Goal: Task Accomplishment & Management: Use online tool/utility

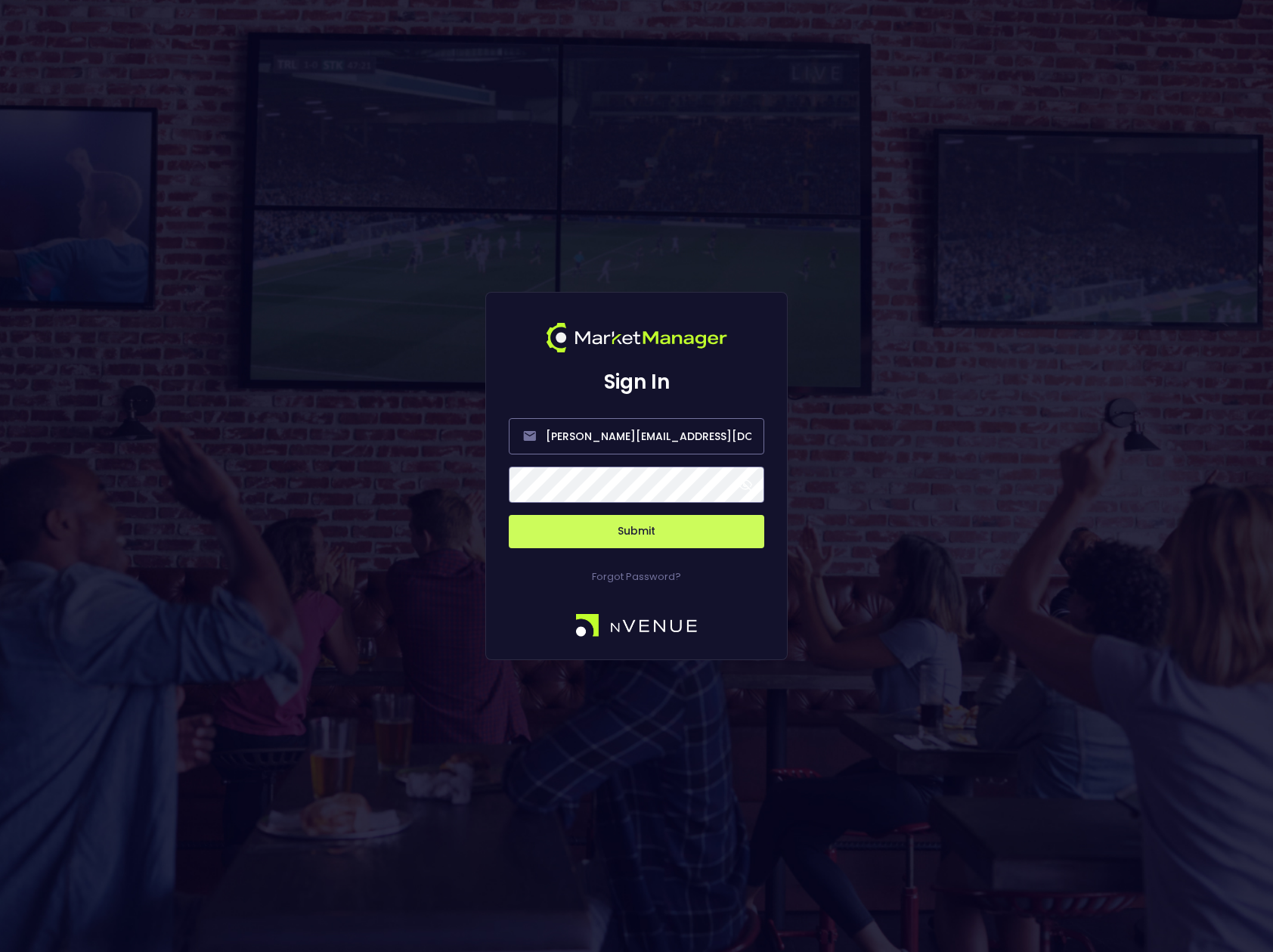
click at [750, 485] on span at bounding box center [746, 485] width 14 height 14
click at [712, 535] on button "Submit" at bounding box center [636, 532] width 256 height 33
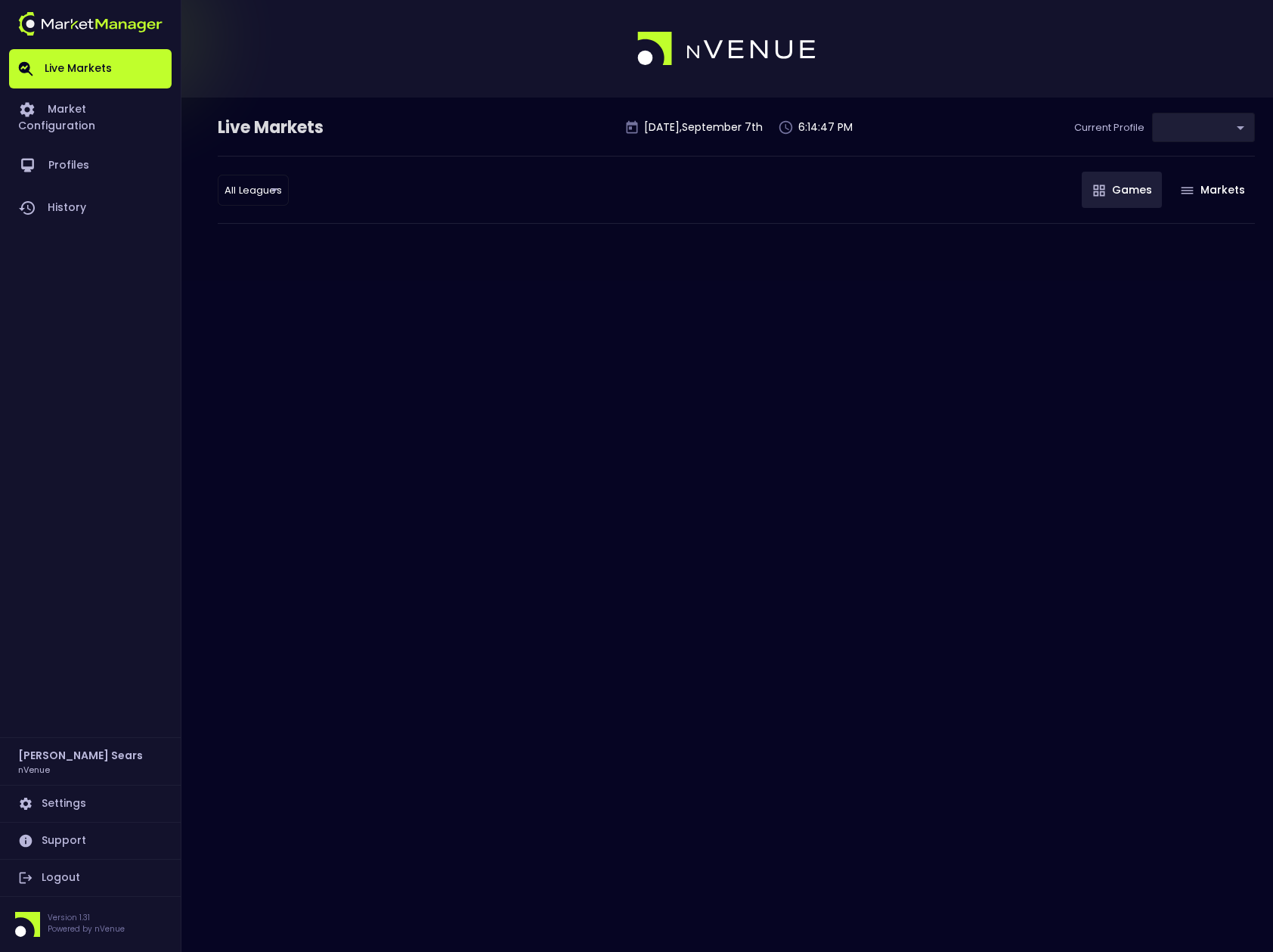
type input "0d810fa5-e353-4d9c-b11d-31f095cae871"
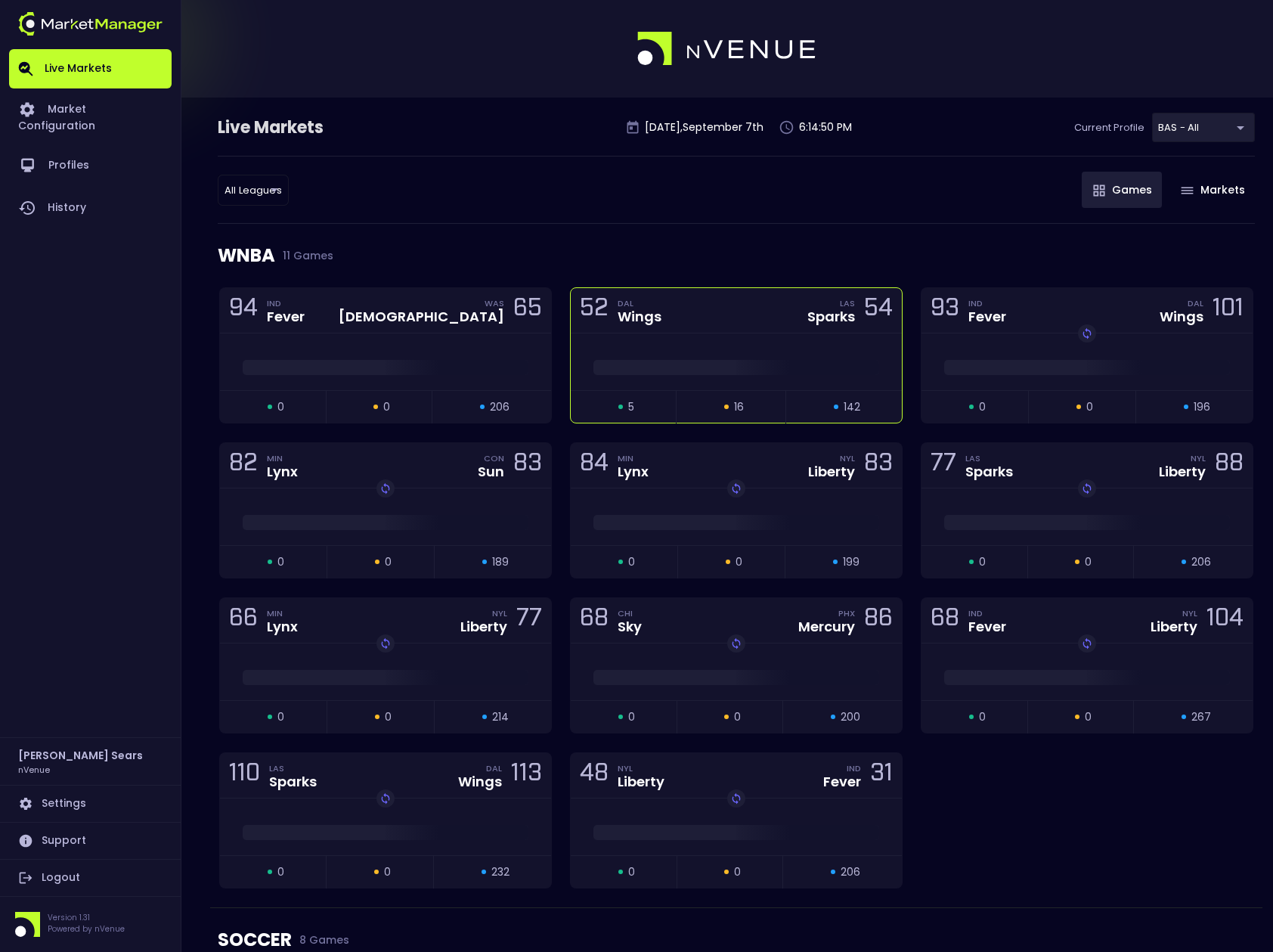
click at [636, 371] on span at bounding box center [737, 367] width 286 height 15
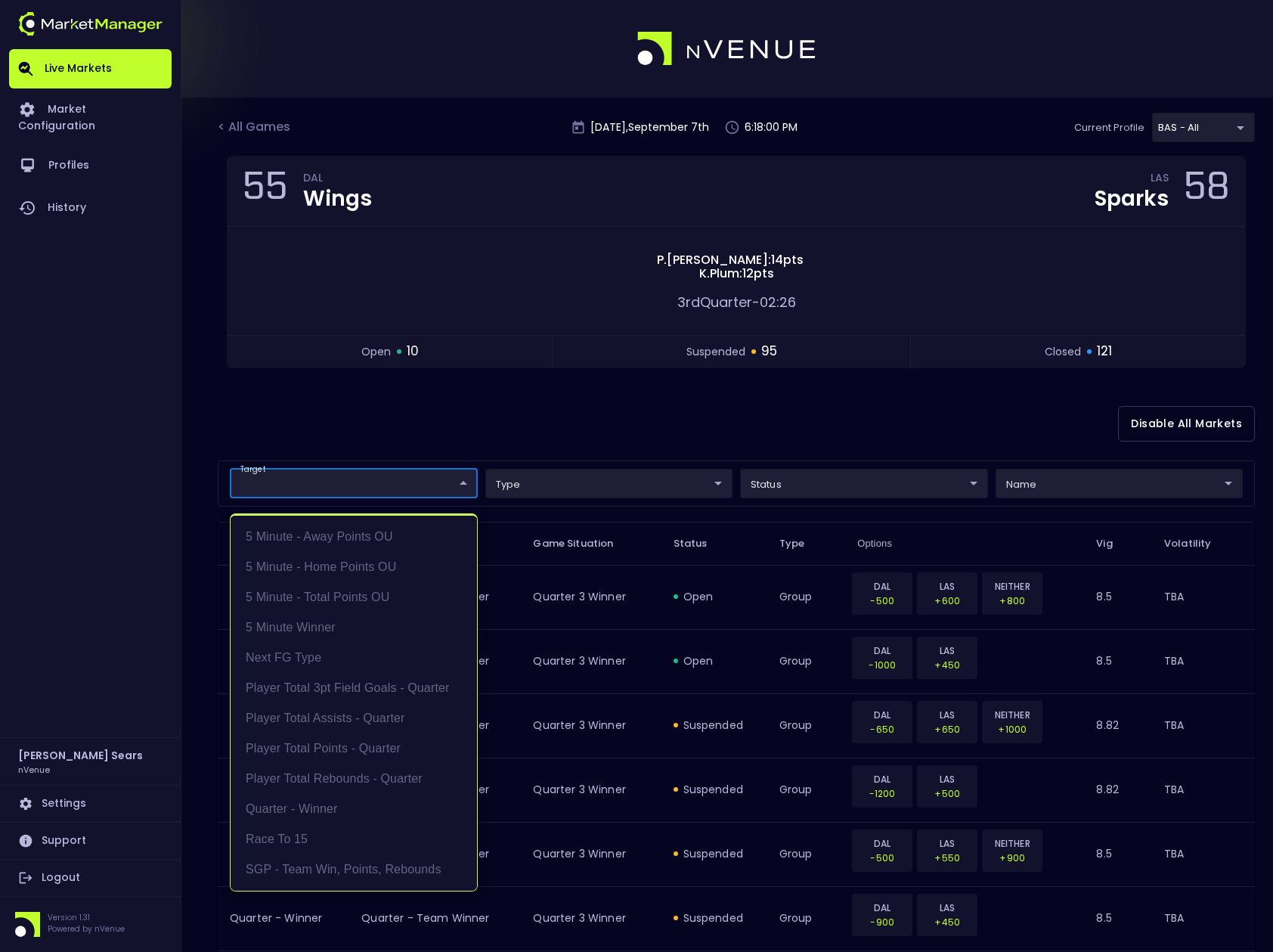
click at [382, 540] on li "5 Minute - Away Points OU" at bounding box center [354, 536] width 246 height 30
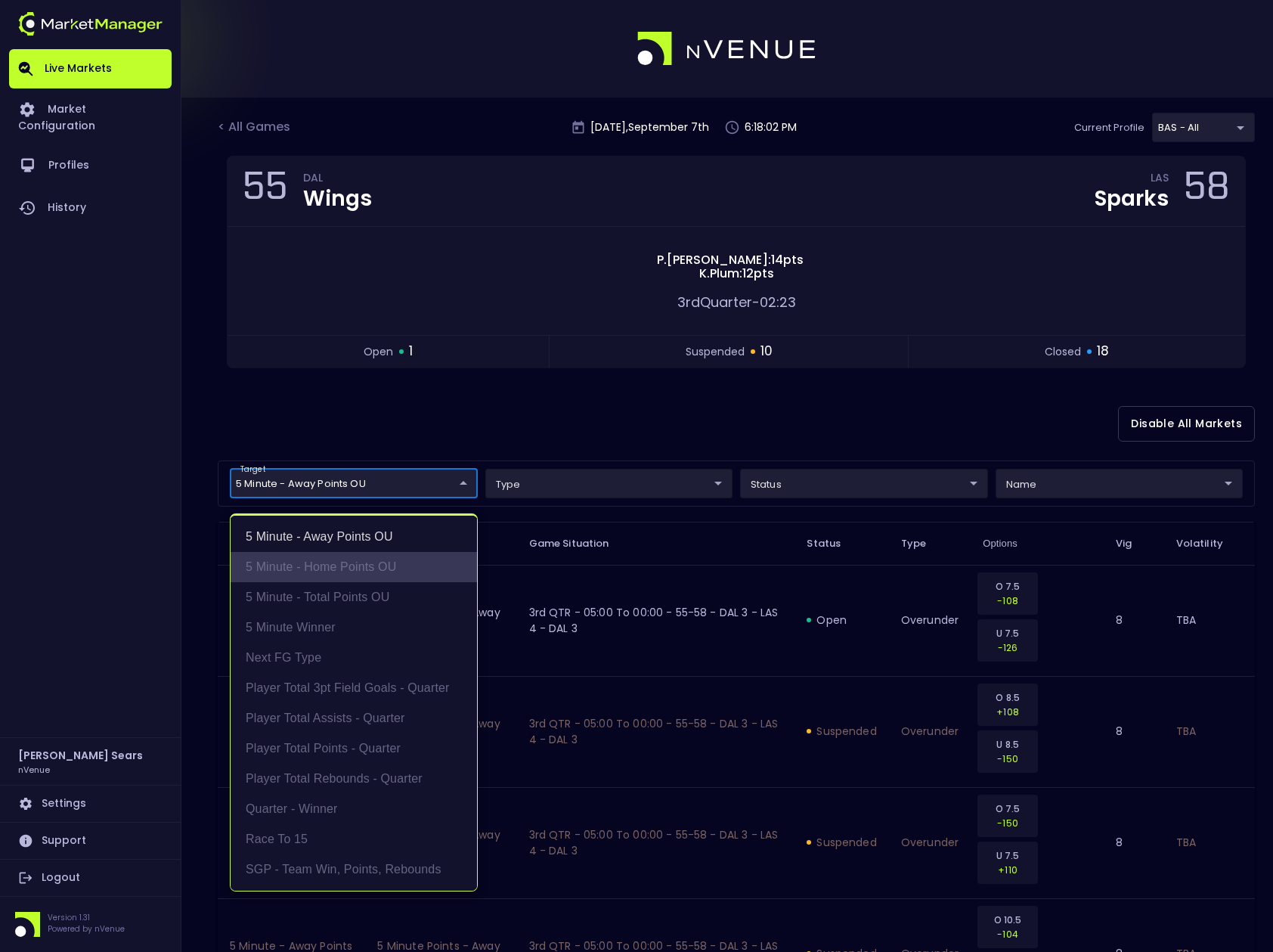
click at [388, 564] on li "5 Minute - Home Points OU" at bounding box center [354, 567] width 246 height 30
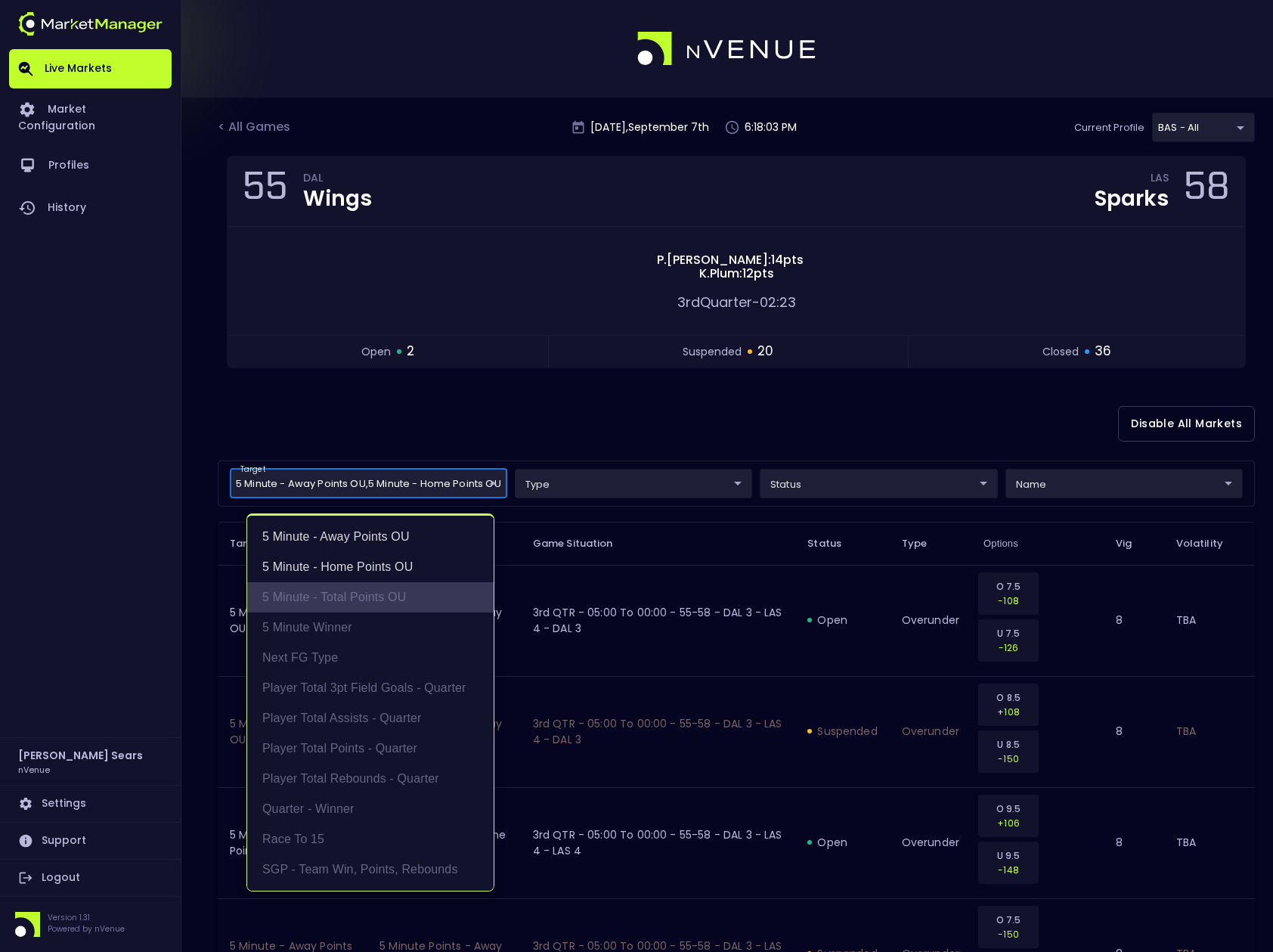
click at [385, 595] on li "5 Minute - Total Points OU" at bounding box center [370, 597] width 246 height 30
type input "5 Minute - Away Points OU,5 Minute - Home Points OU,5 Minute - Total Points OU"
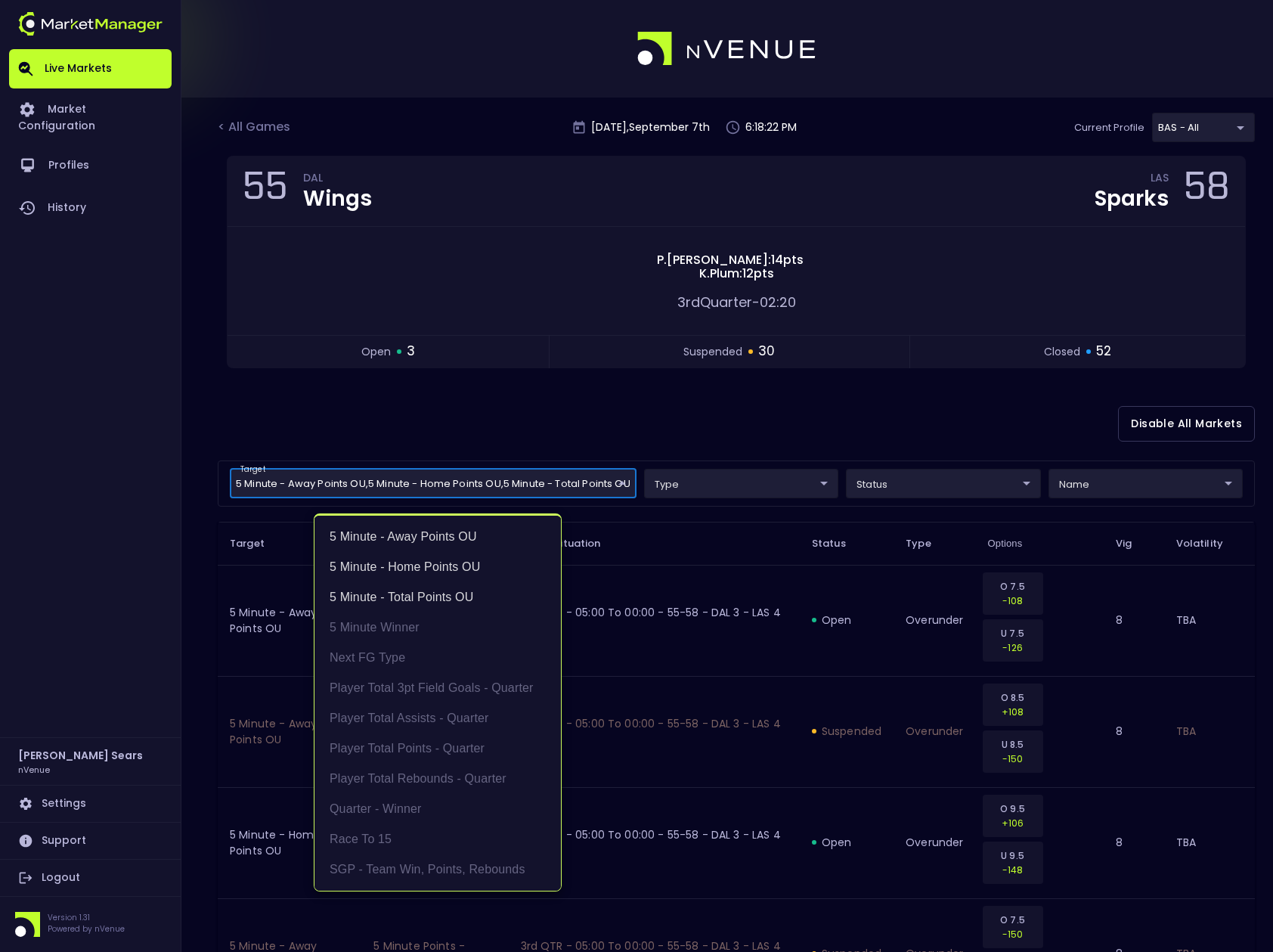
click at [950, 488] on div at bounding box center [636, 476] width 1273 height 952
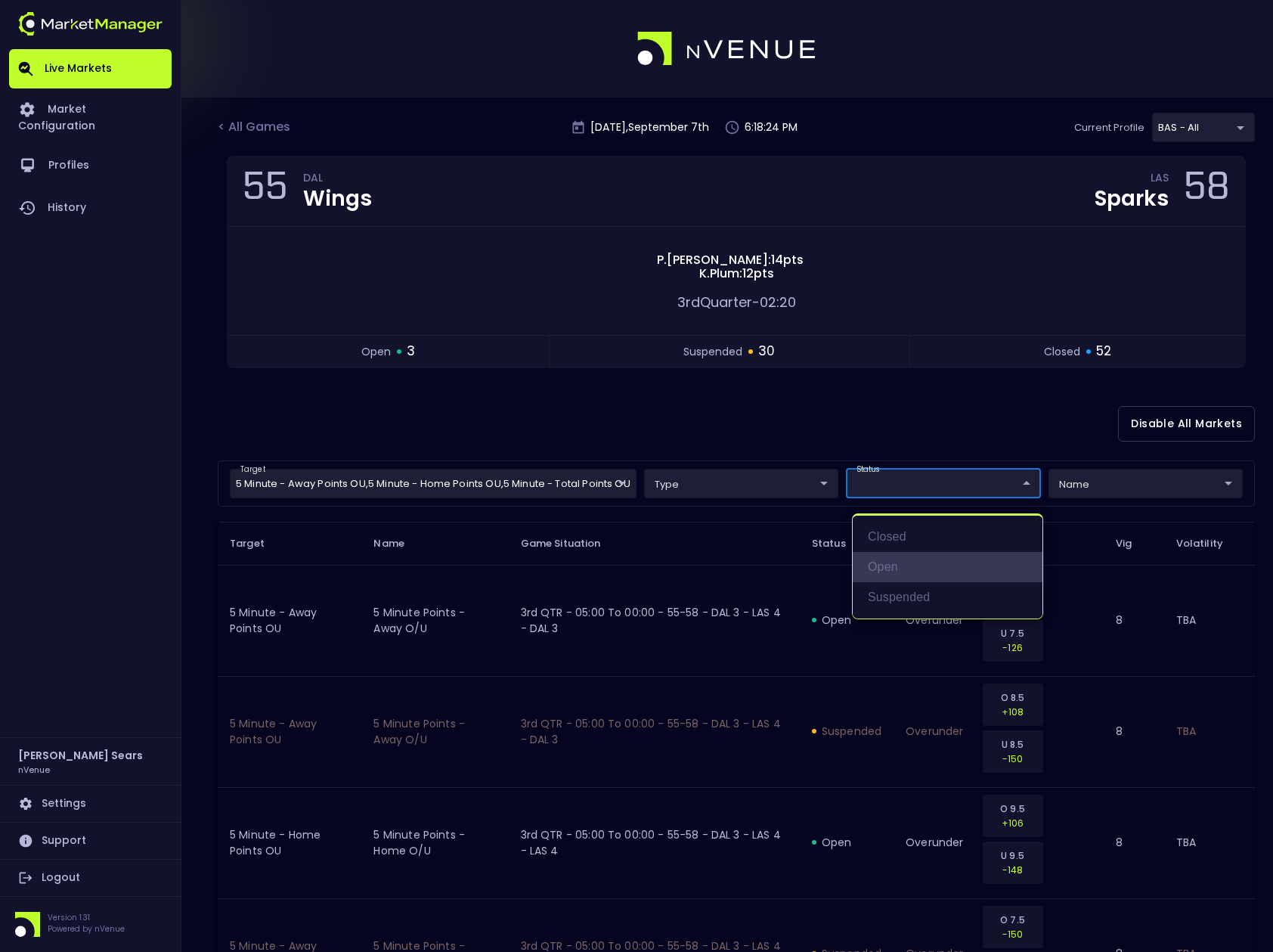
click at [921, 560] on li "open" at bounding box center [947, 567] width 190 height 30
type input "open"
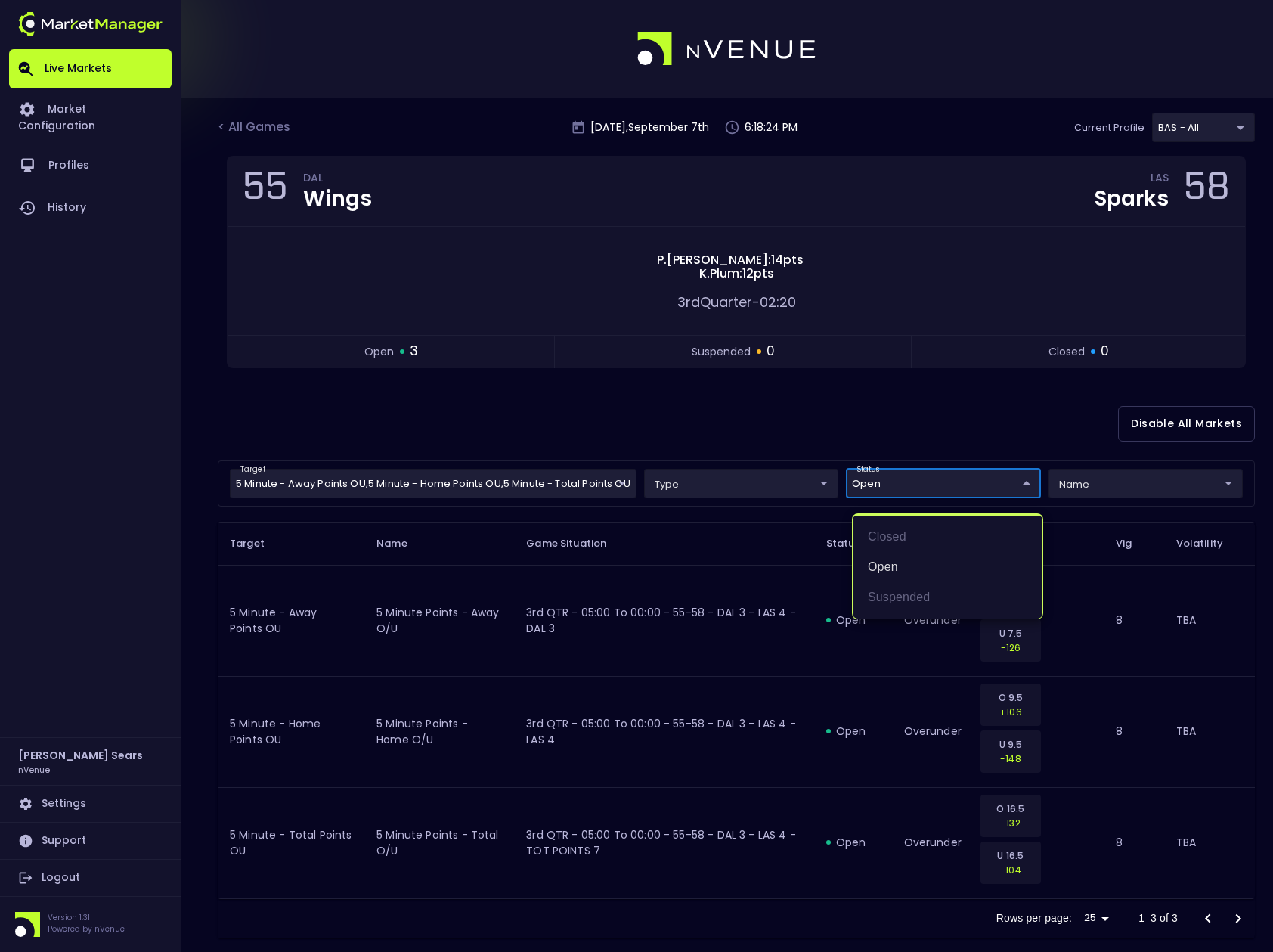
click at [895, 431] on div at bounding box center [636, 476] width 1273 height 952
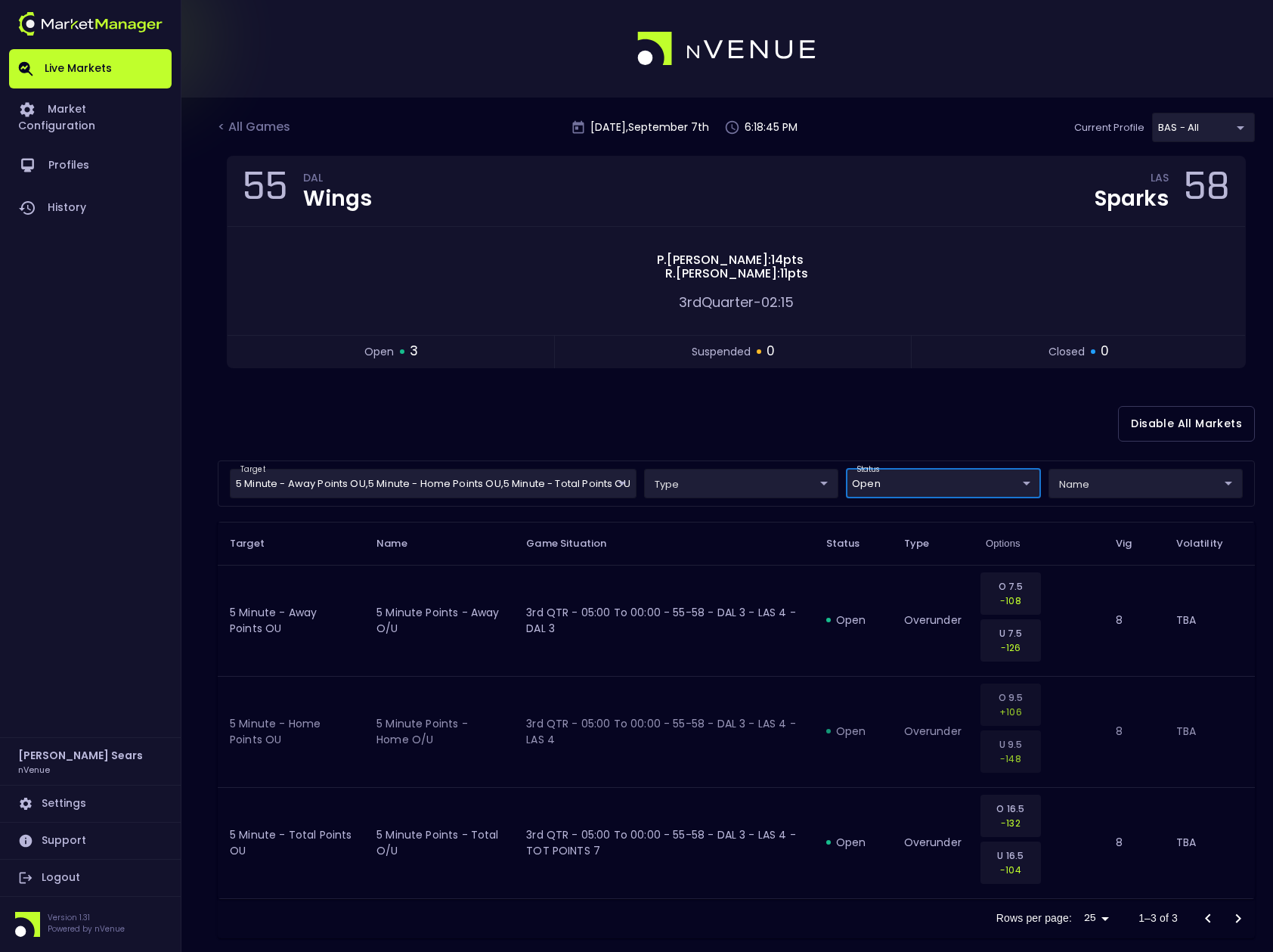
scroll to position [23, 0]
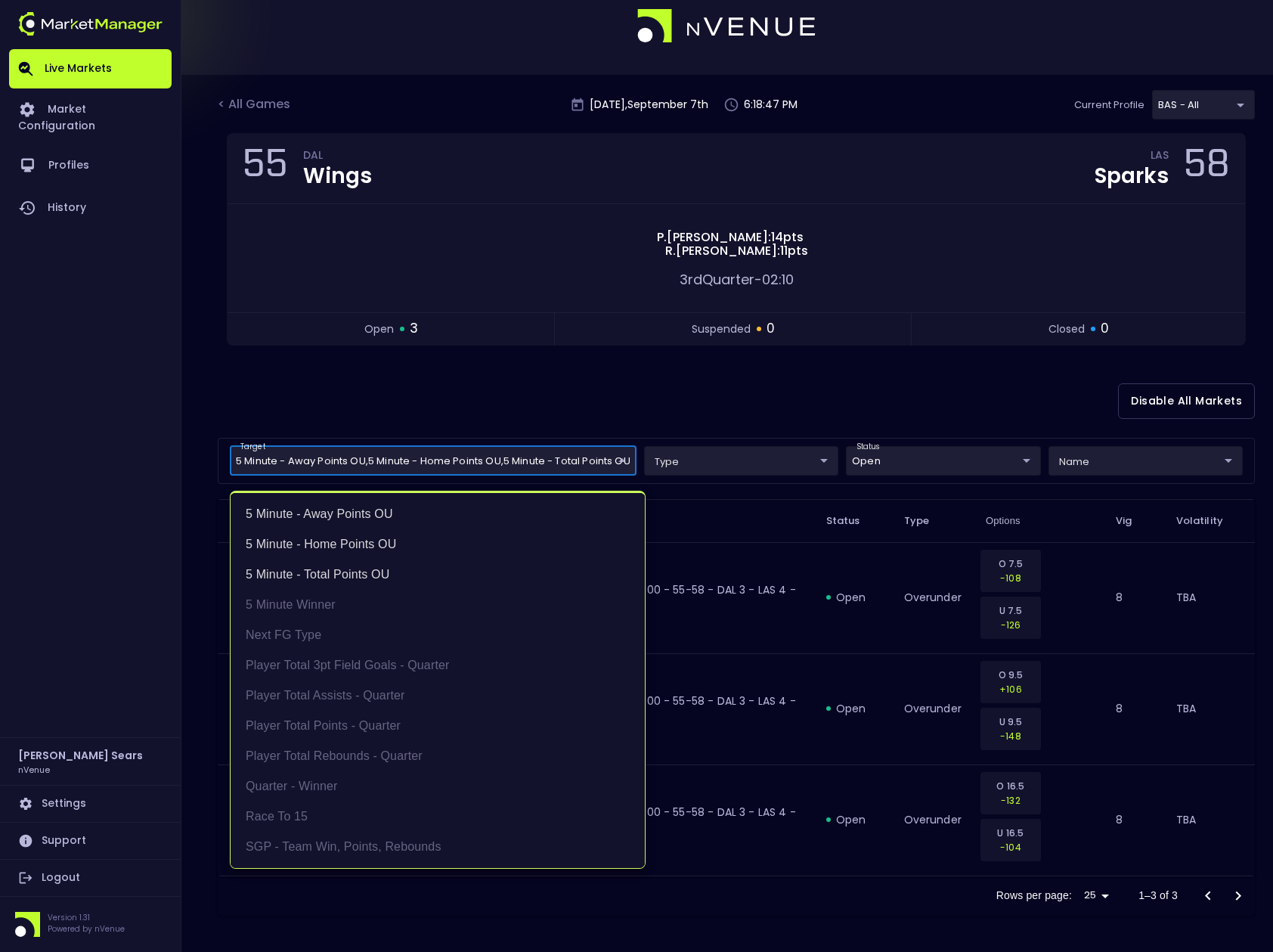
click at [628, 461] on body "Live Markets Market Configuration Profiles History Bruce Sears nVenue Settings …" at bounding box center [636, 465] width 1273 height 975
click at [348, 603] on li "5 Minute Winner" at bounding box center [438, 605] width 414 height 30
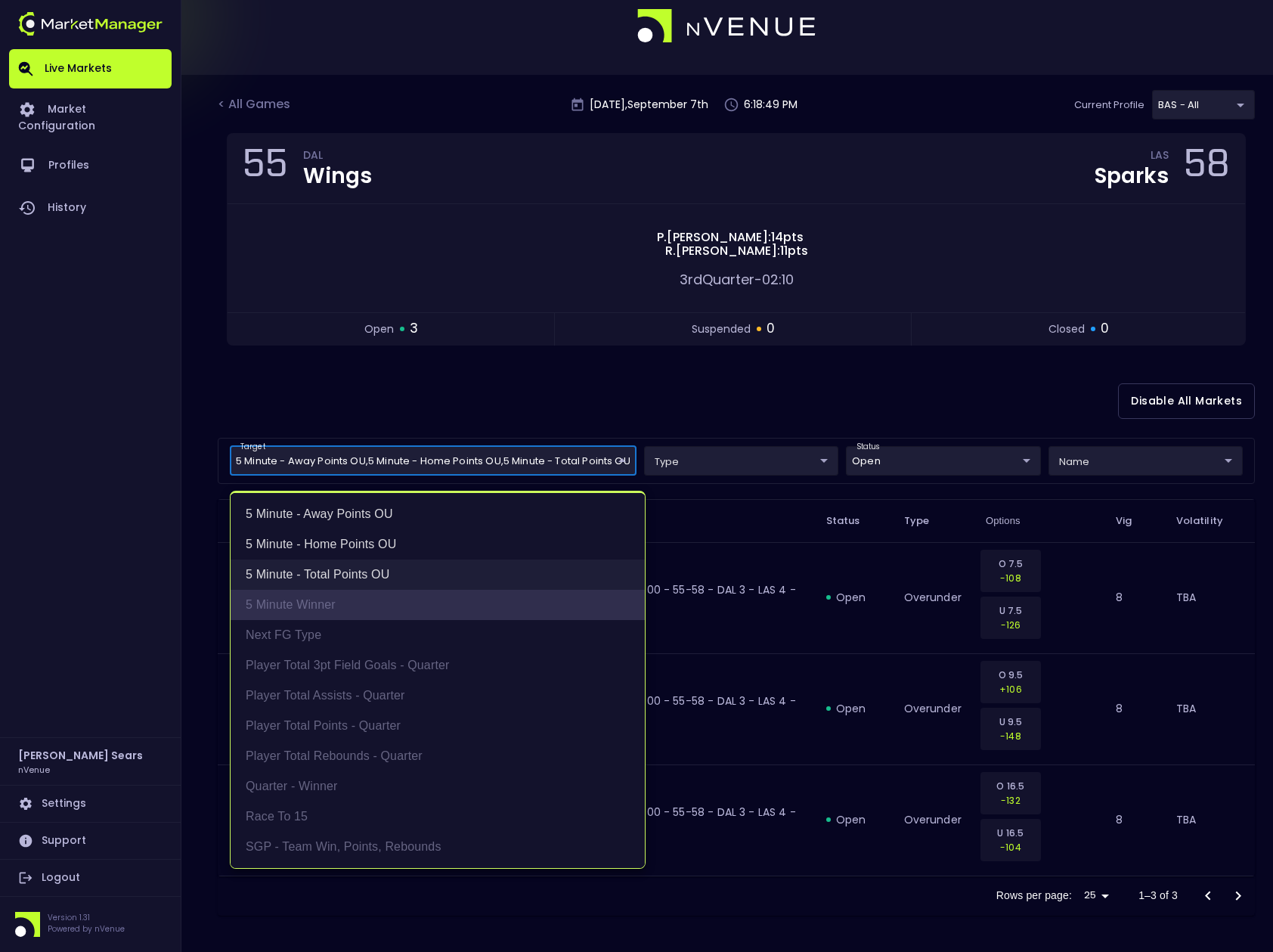
type input "5 Minute - Away Points OU,5 Minute - Home Points OU,5 Minute - Total Points OU,…"
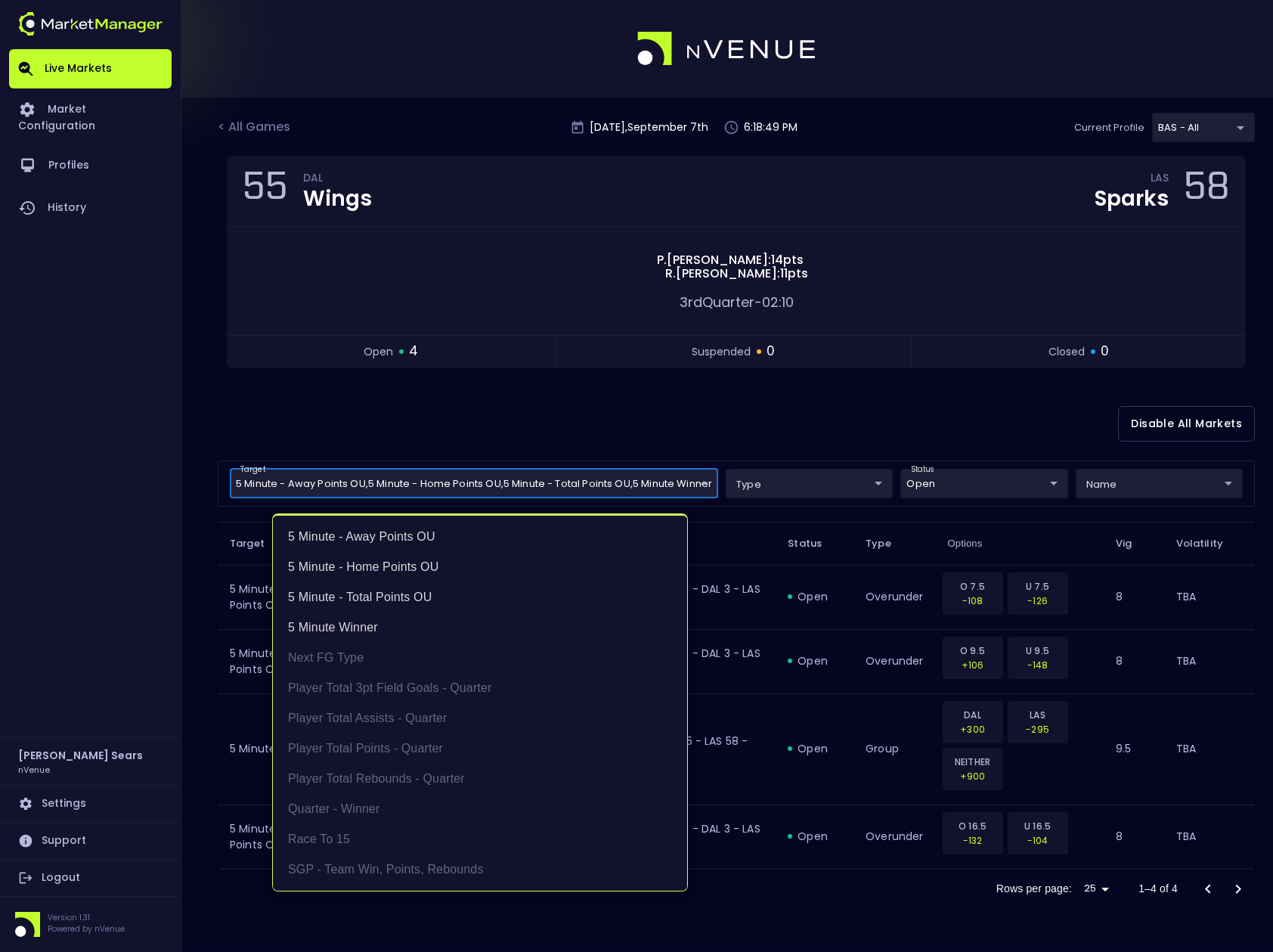
click at [612, 433] on div at bounding box center [636, 476] width 1273 height 952
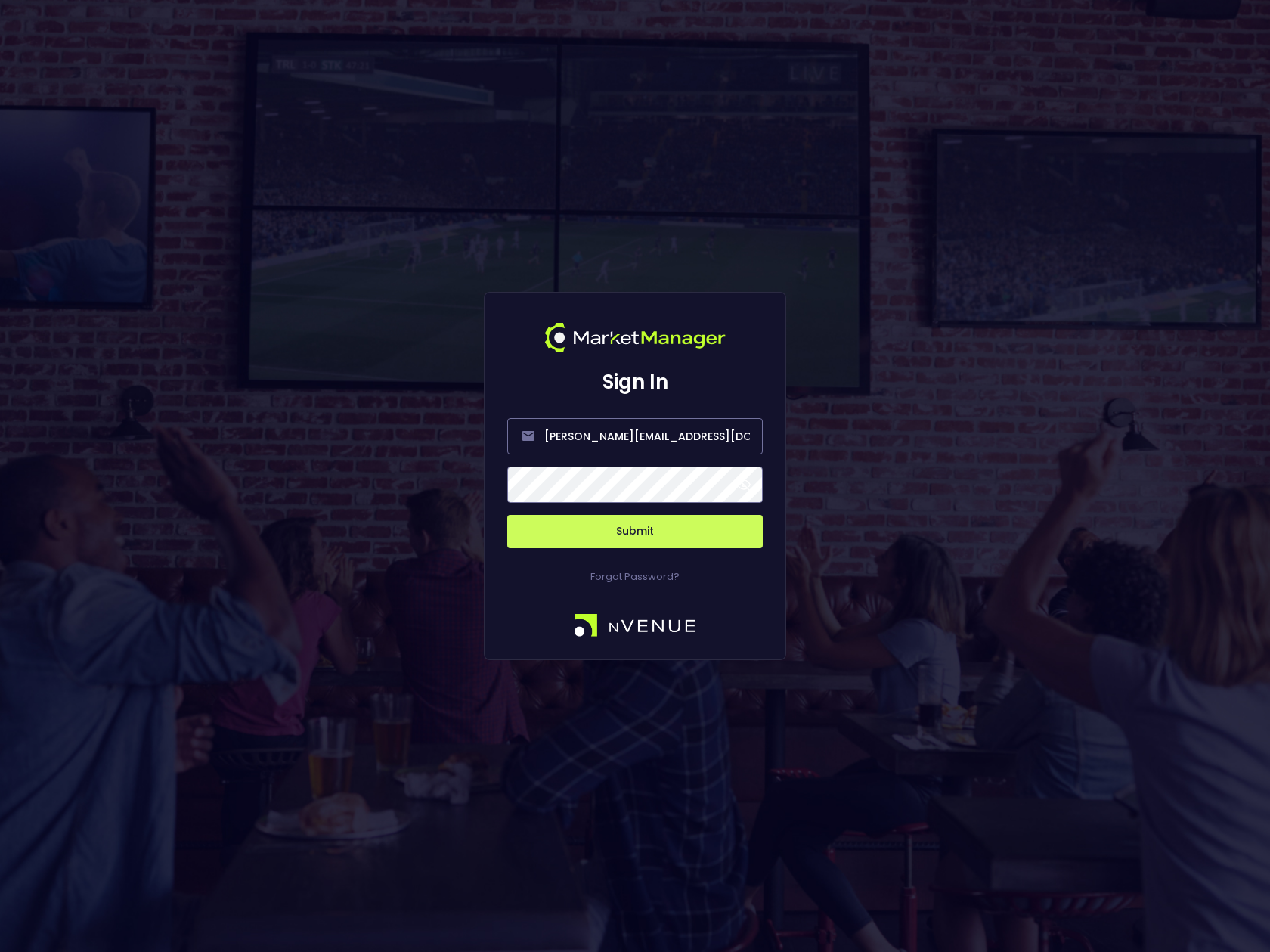
click at [746, 483] on span at bounding box center [745, 485] width 14 height 14
click at [672, 532] on button "Submit" at bounding box center [635, 532] width 256 height 33
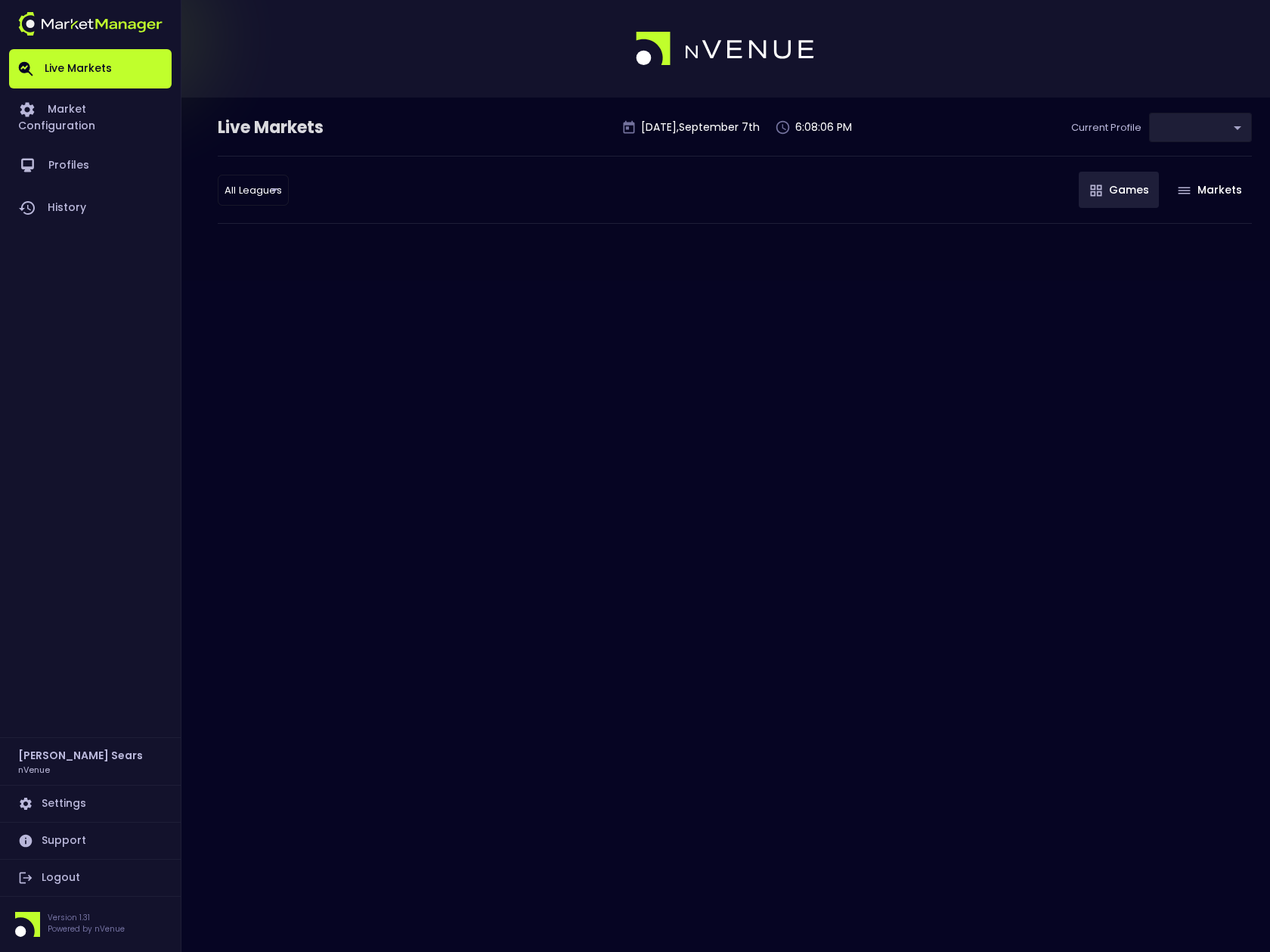
type input "0d810fa5-e353-4d9c-b11d-31f095cae871"
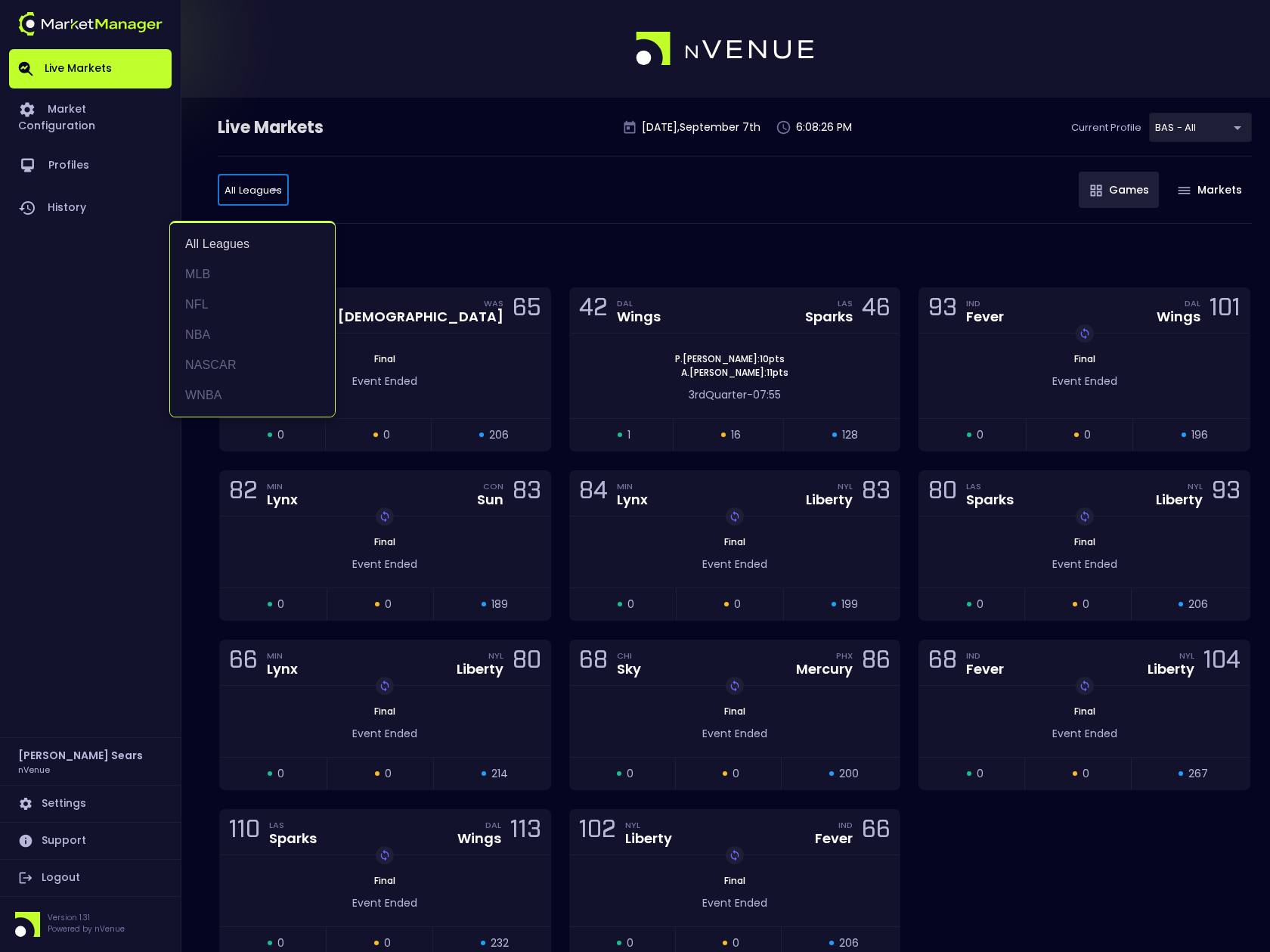
click at [208, 301] on li "NFL" at bounding box center [253, 305] width 165 height 30
type input "NFL"
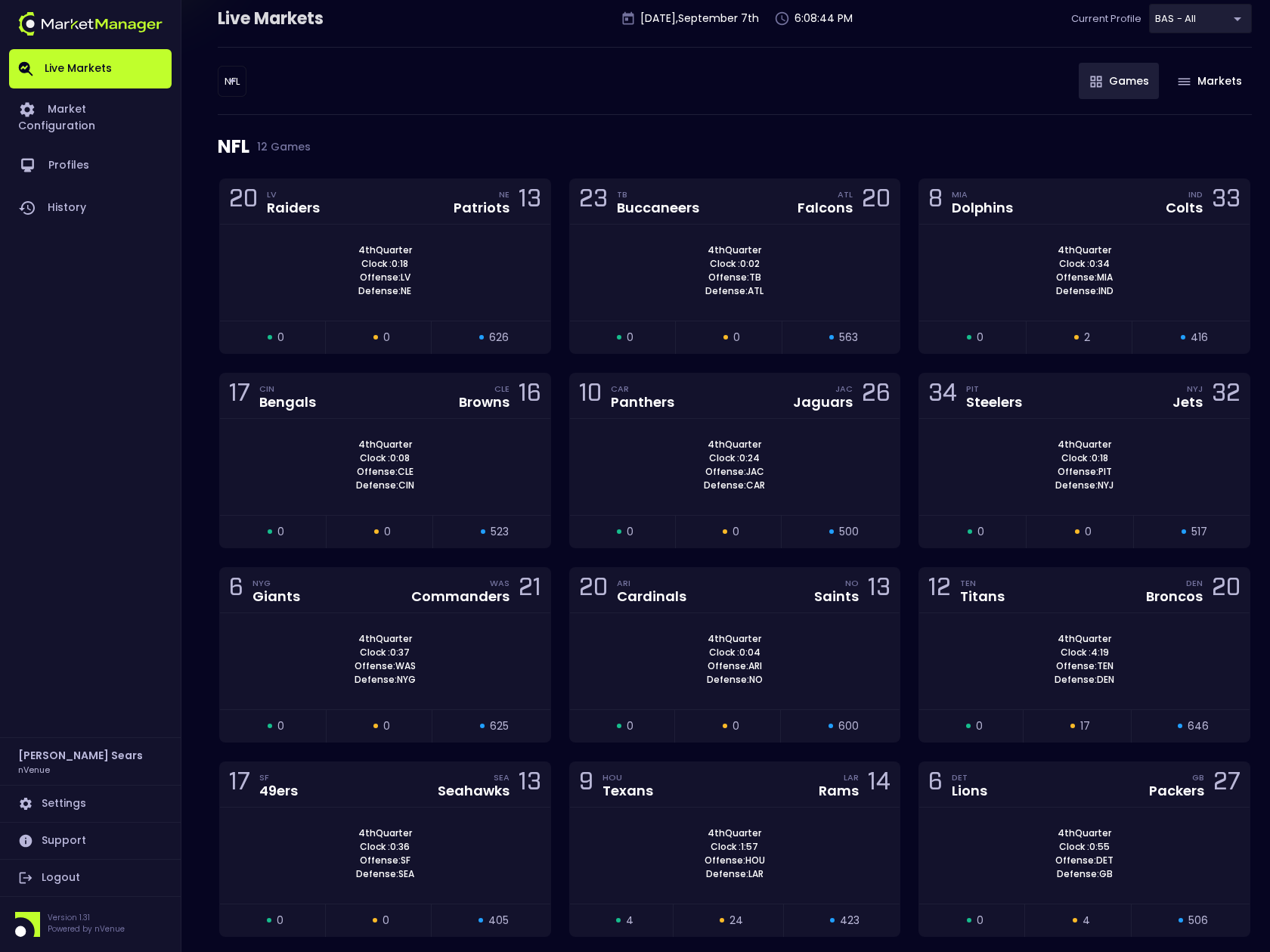
scroll to position [110, 0]
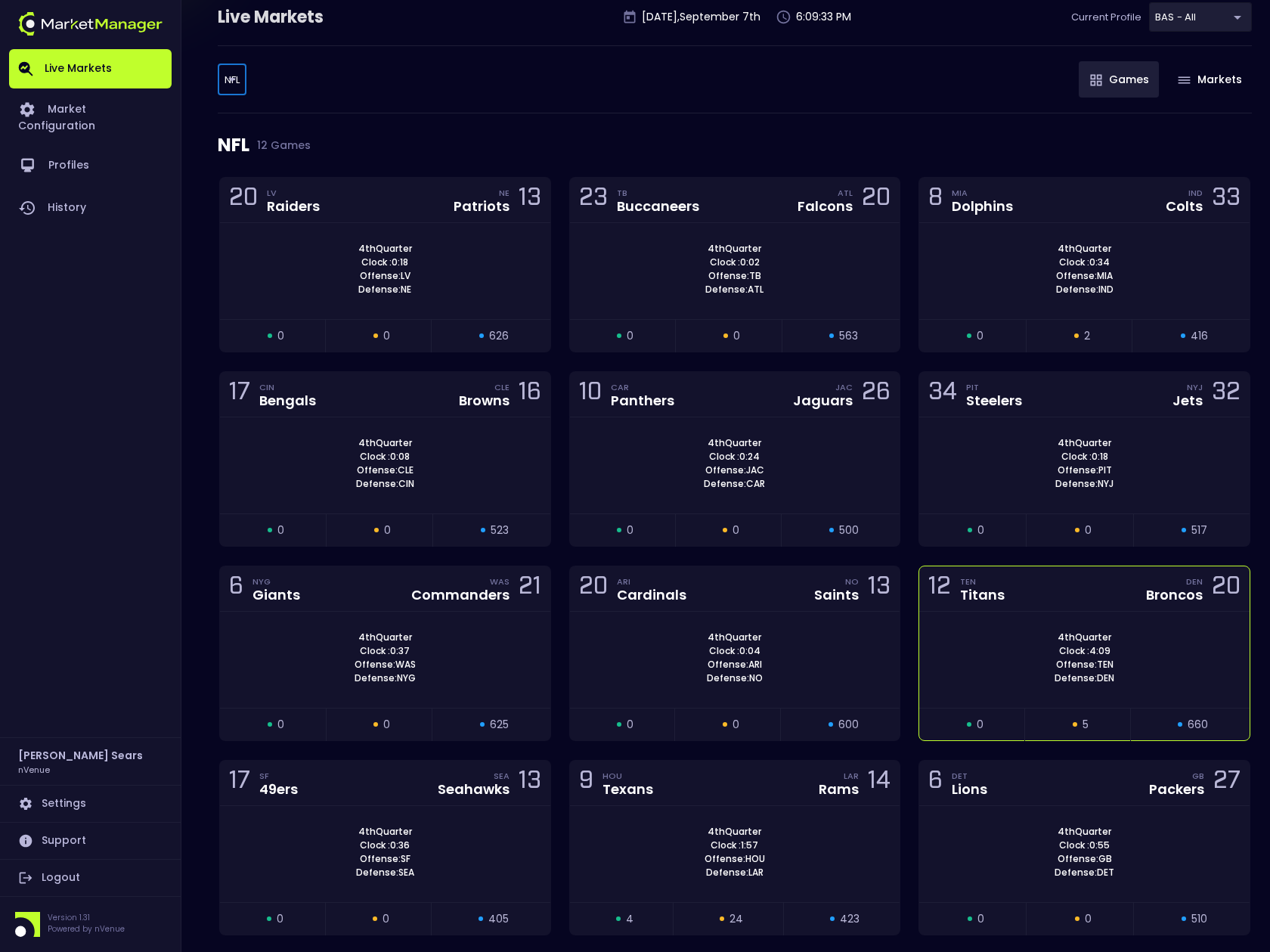
click at [1157, 654] on div "4th Quarter Clock : 4:09 Offense: TEN Defense: DEN" at bounding box center [1084, 657] width 330 height 54
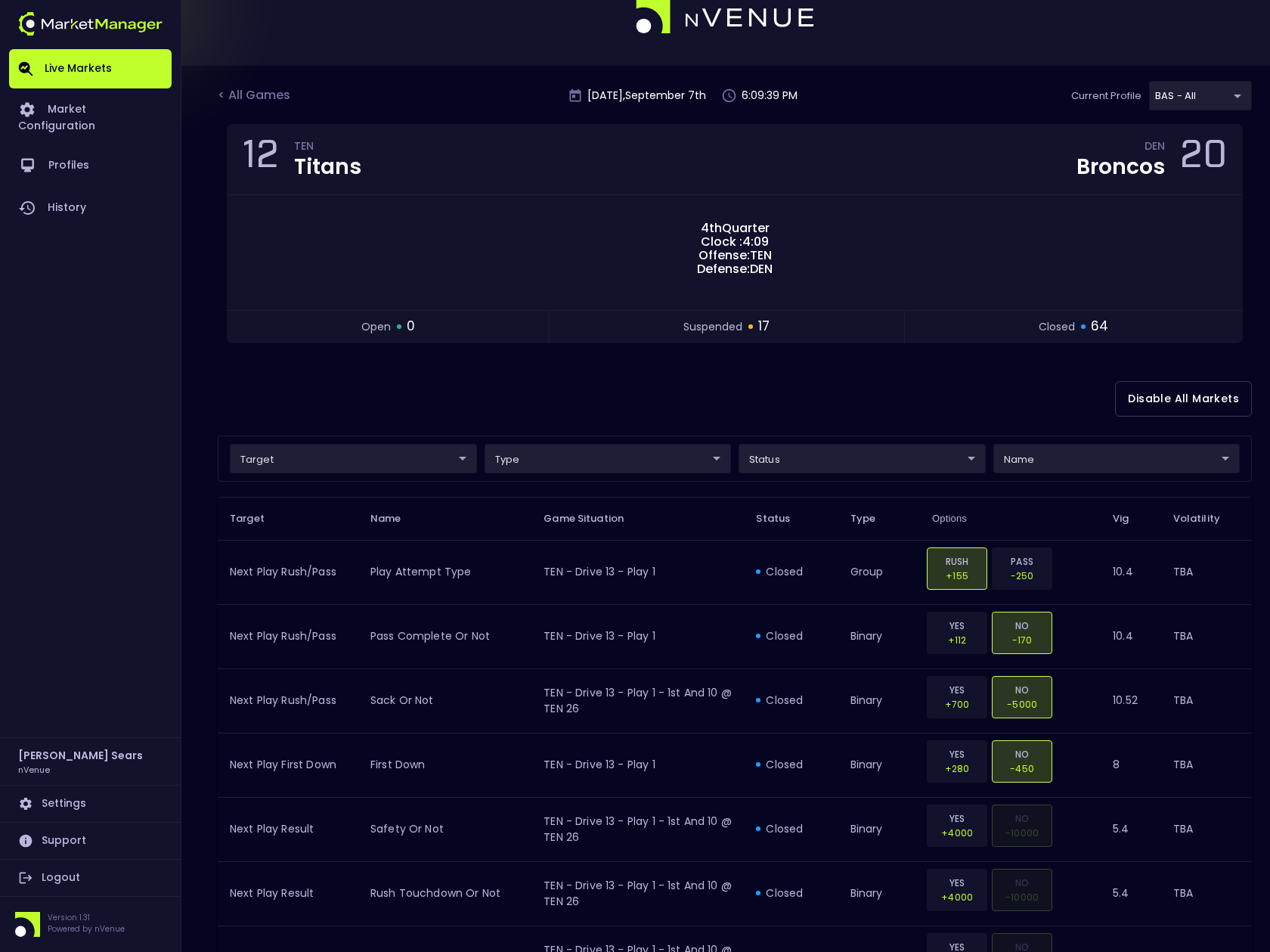
scroll to position [30, 0]
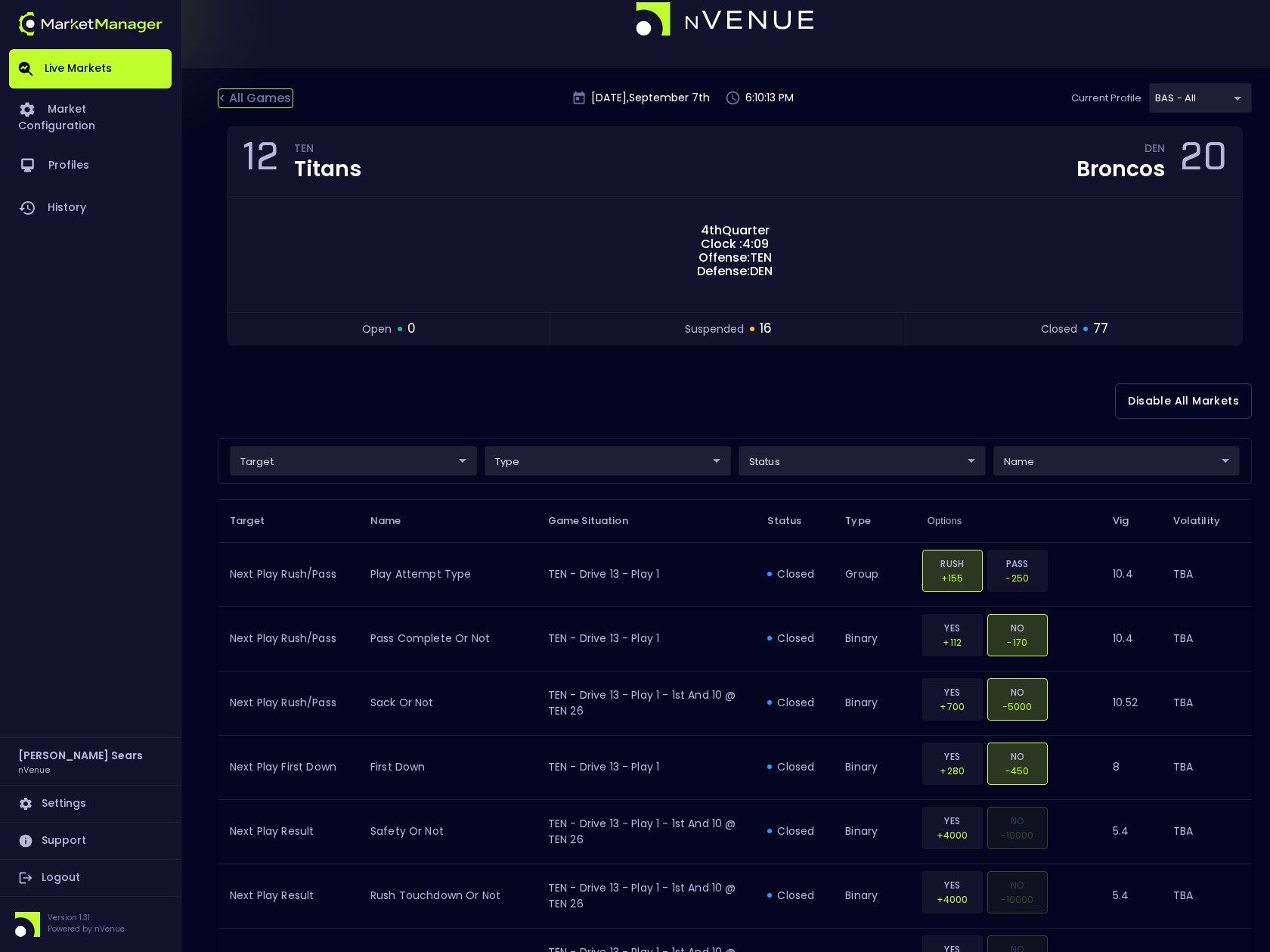
click at [269, 98] on div "< All Games" at bounding box center [255, 98] width 75 height 19
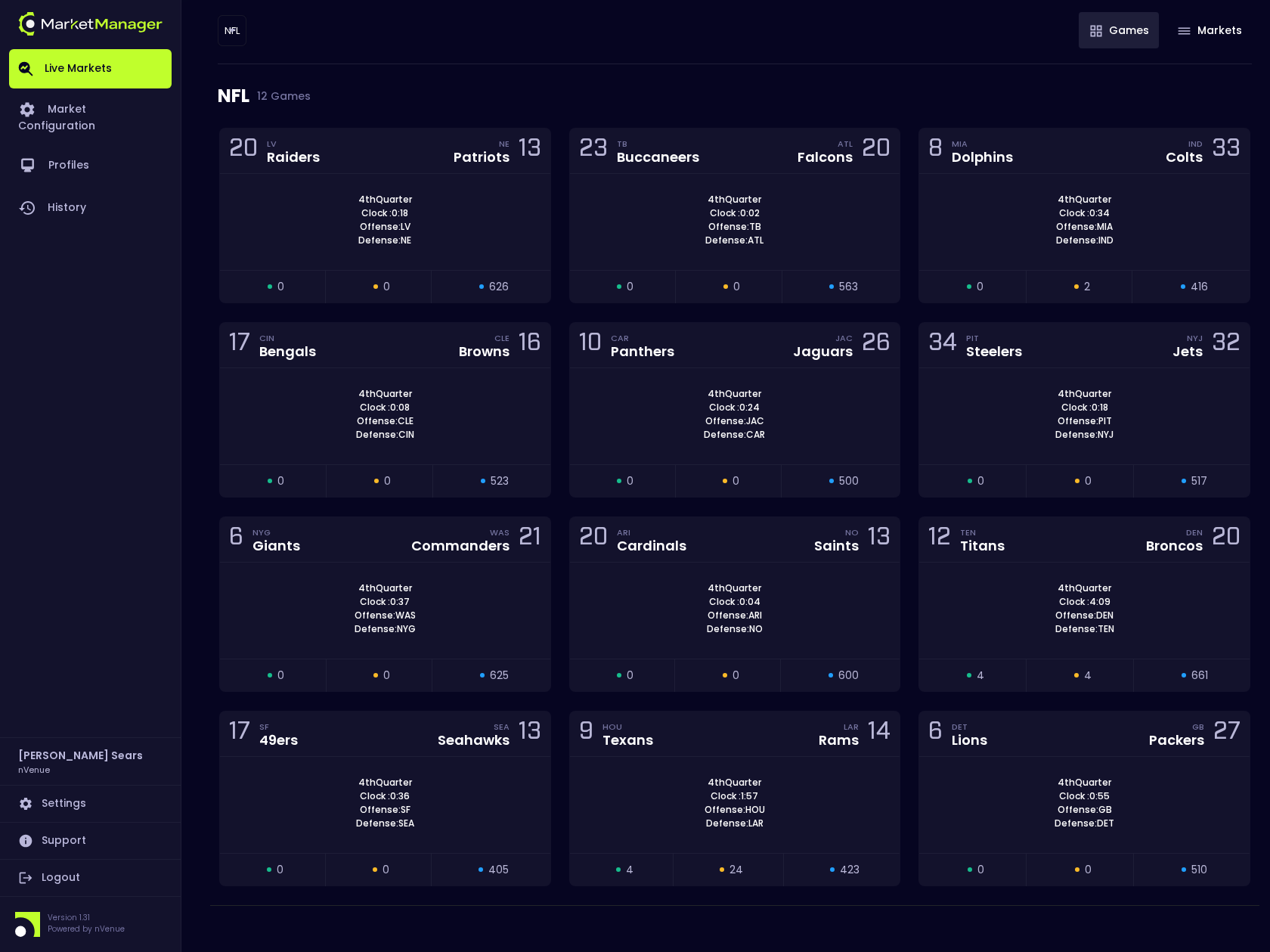
scroll to position [170, 0]
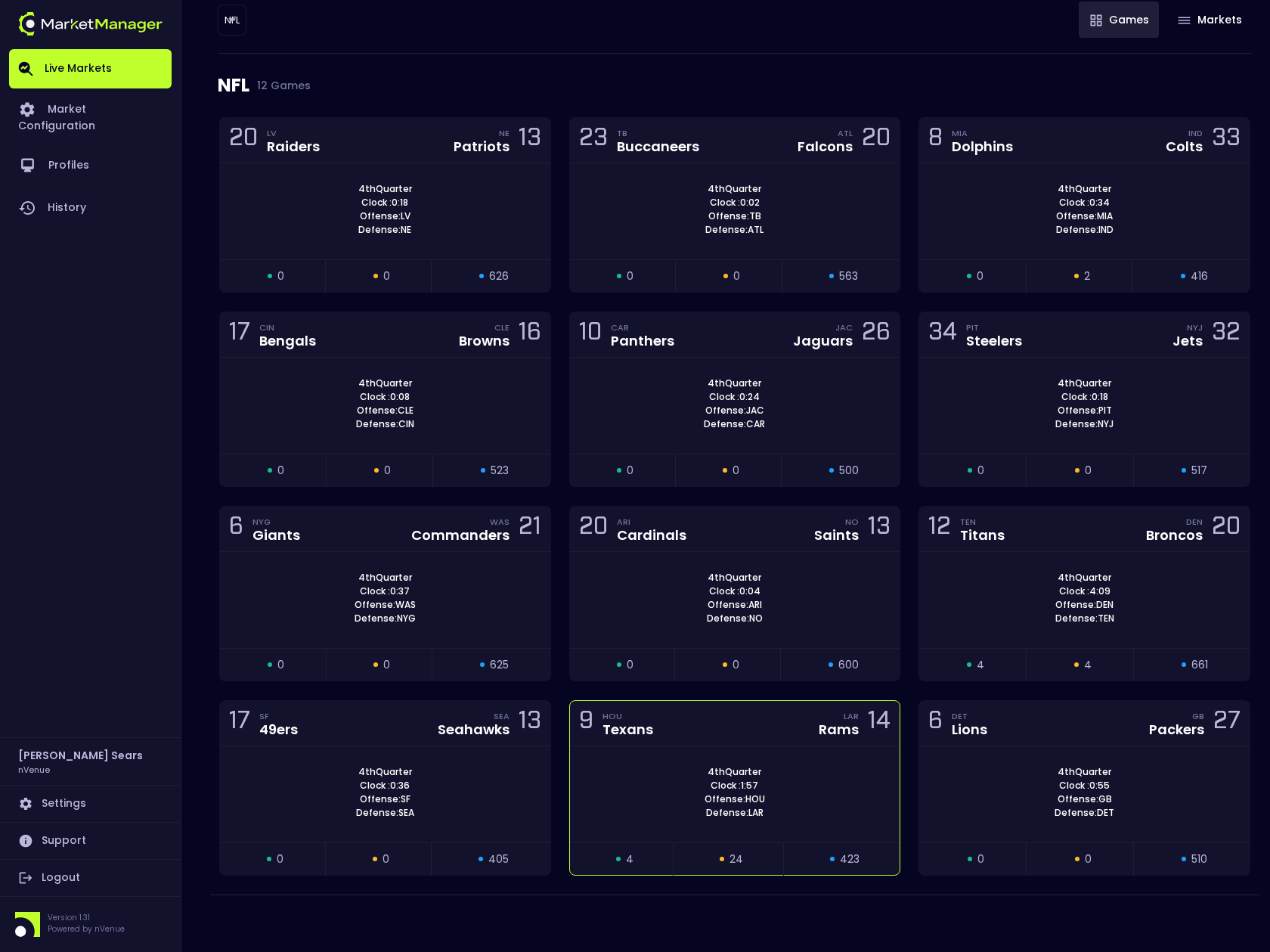
click at [807, 745] on div "9 HOU Texans LAR Rams 14" at bounding box center [735, 724] width 330 height 45
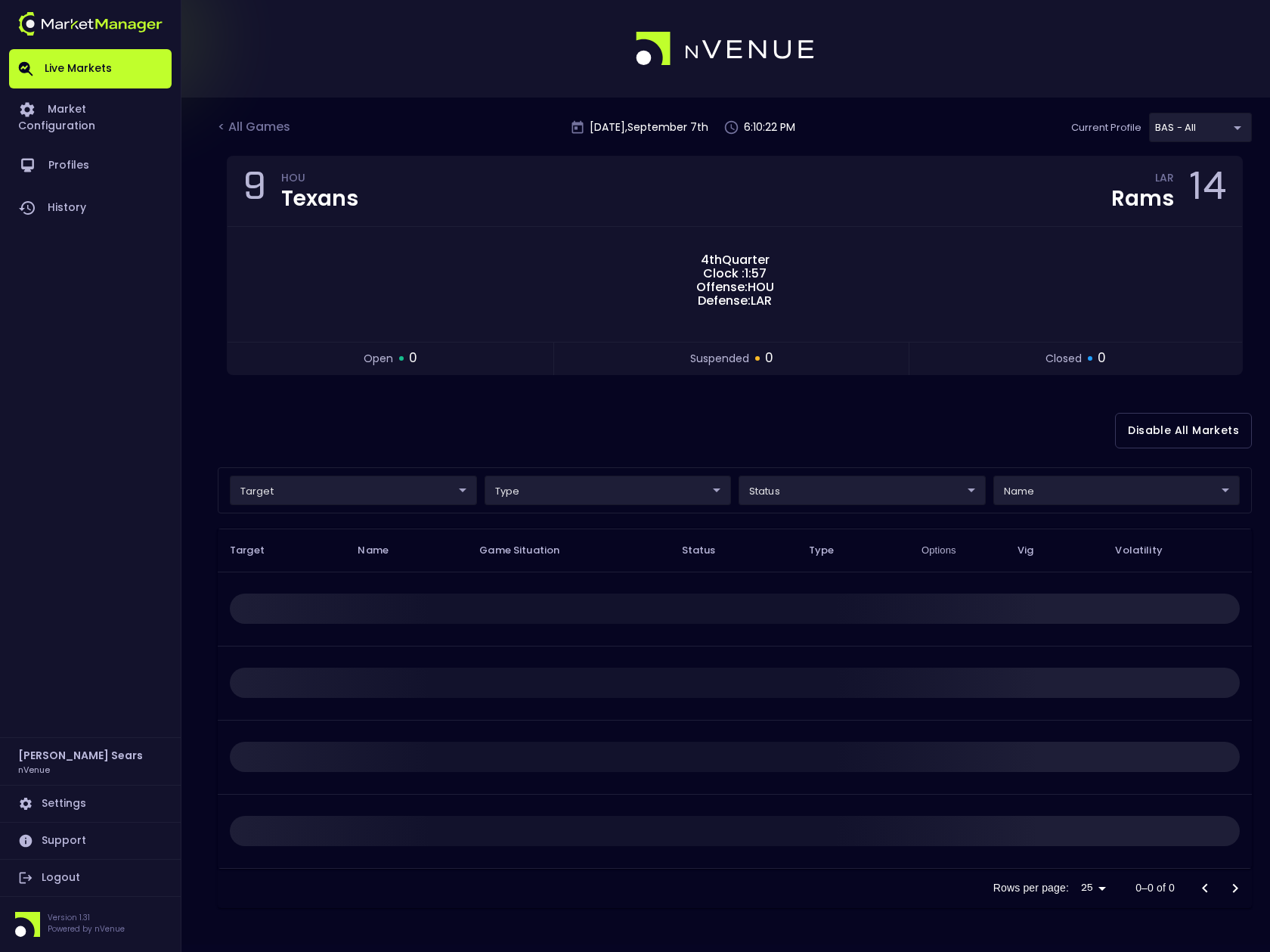
scroll to position [0, 0]
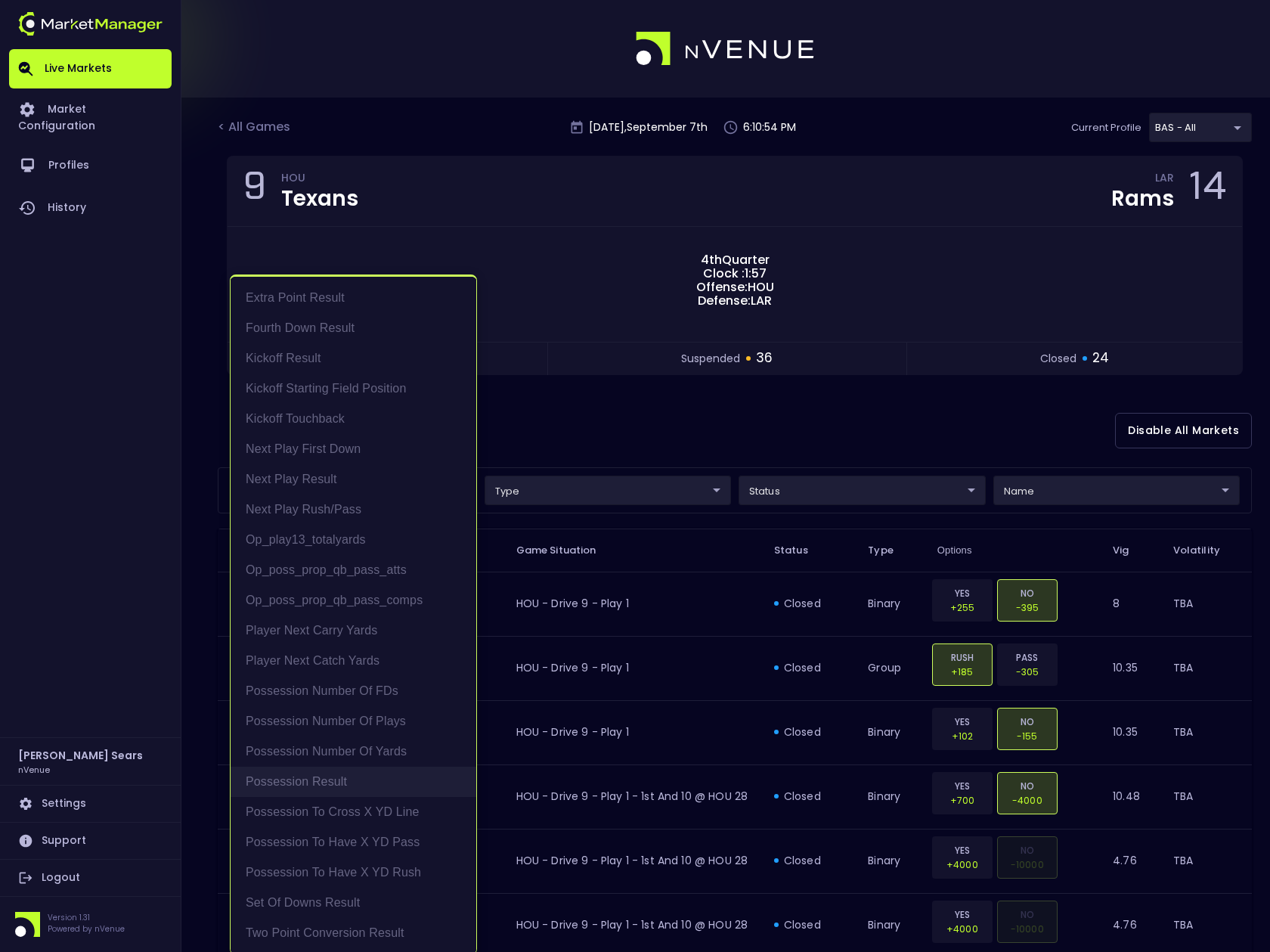
click at [342, 776] on li "Possession Result" at bounding box center [354, 782] width 246 height 30
type input "Possession Result"
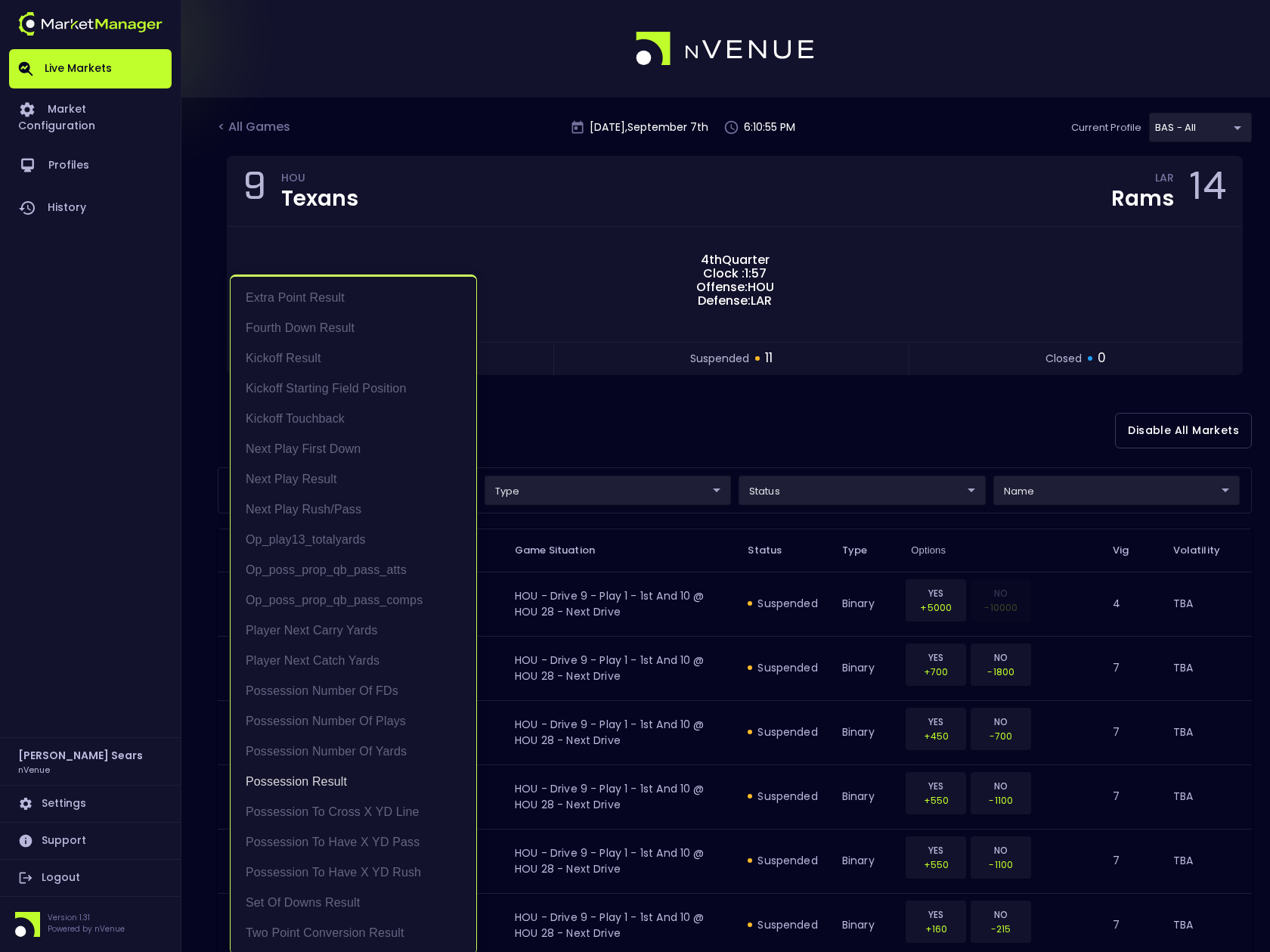
click at [595, 404] on div at bounding box center [635, 476] width 1270 height 952
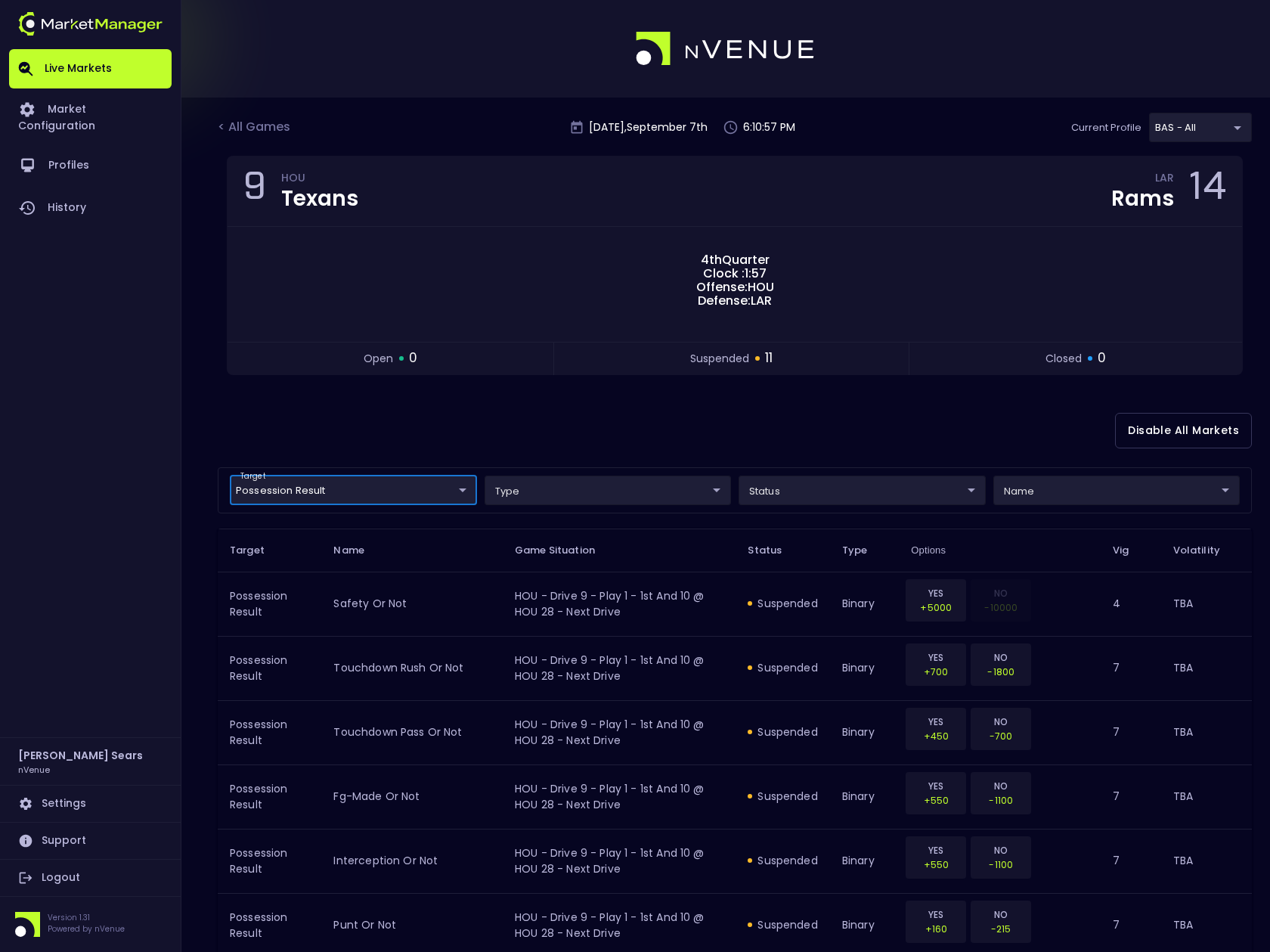
click at [461, 493] on body "Live Markets Market Configuration Profiles History [PERSON_NAME] nVenue Setting…" at bounding box center [635, 724] width 1270 height 1449
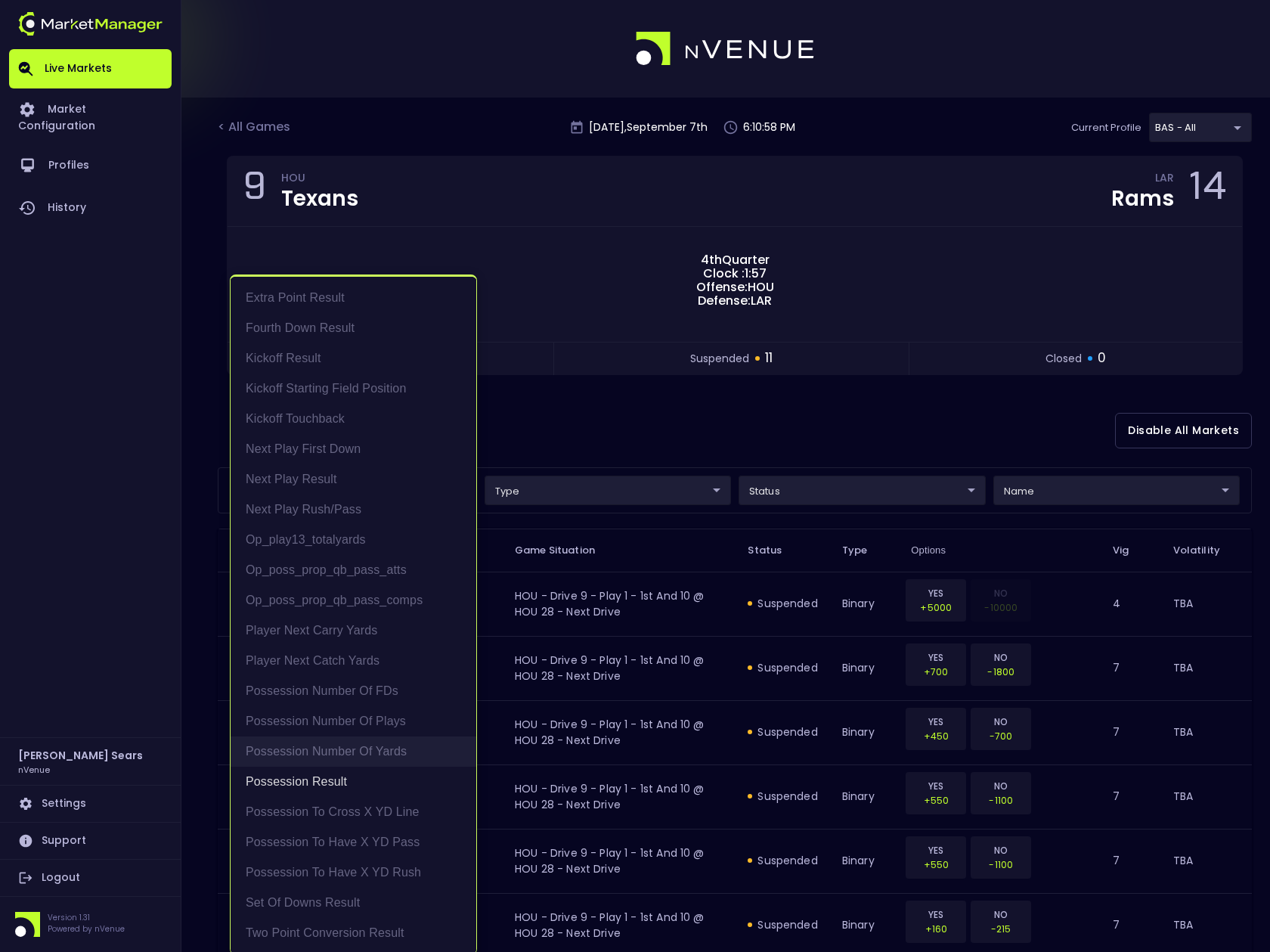
drag, startPoint x: 333, startPoint y: 776, endPoint x: 405, endPoint y: 756, distance: 74.7
click at [334, 776] on li "Possession Result" at bounding box center [354, 782] width 246 height 30
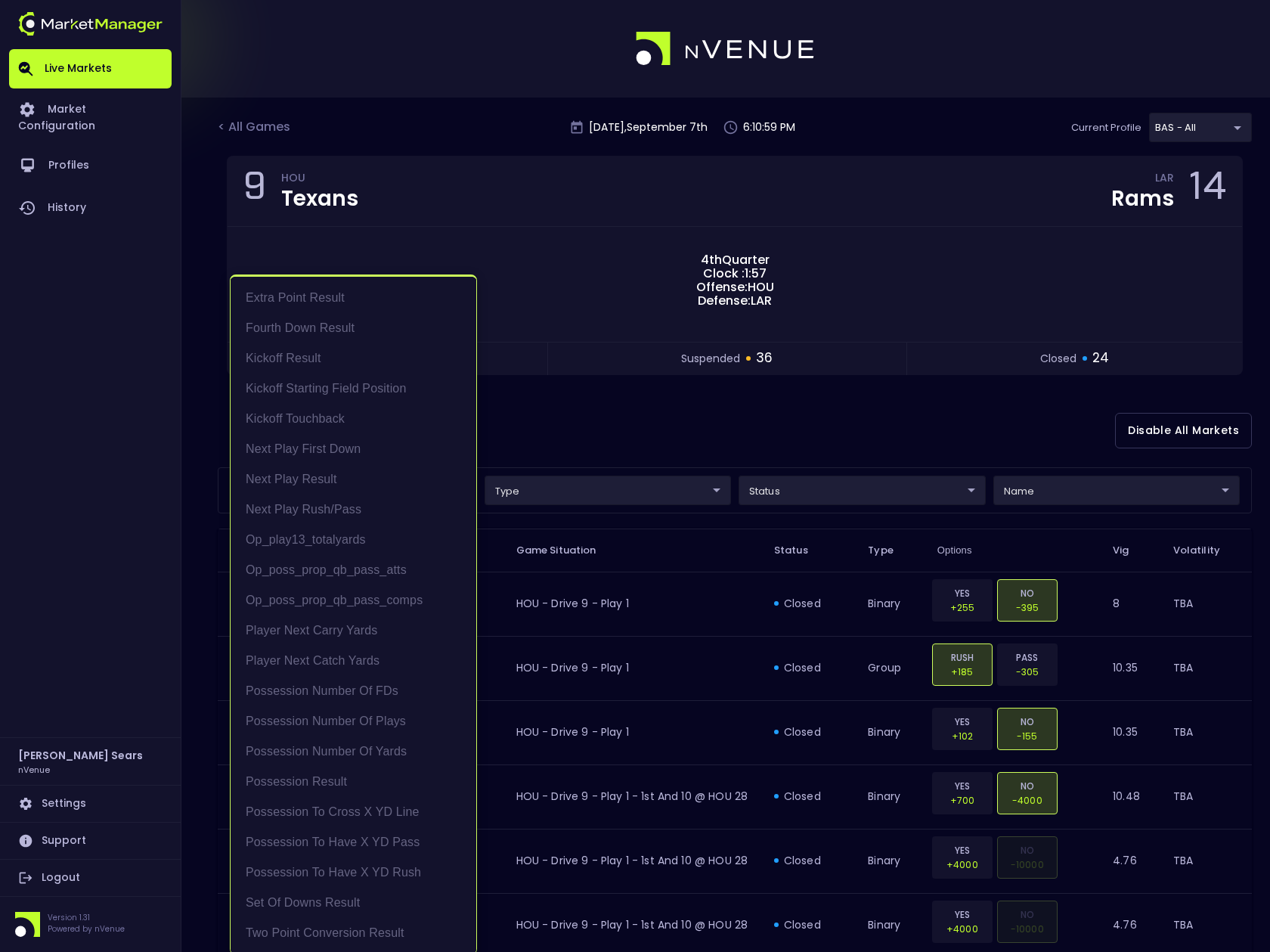
click at [871, 490] on div at bounding box center [635, 476] width 1270 height 952
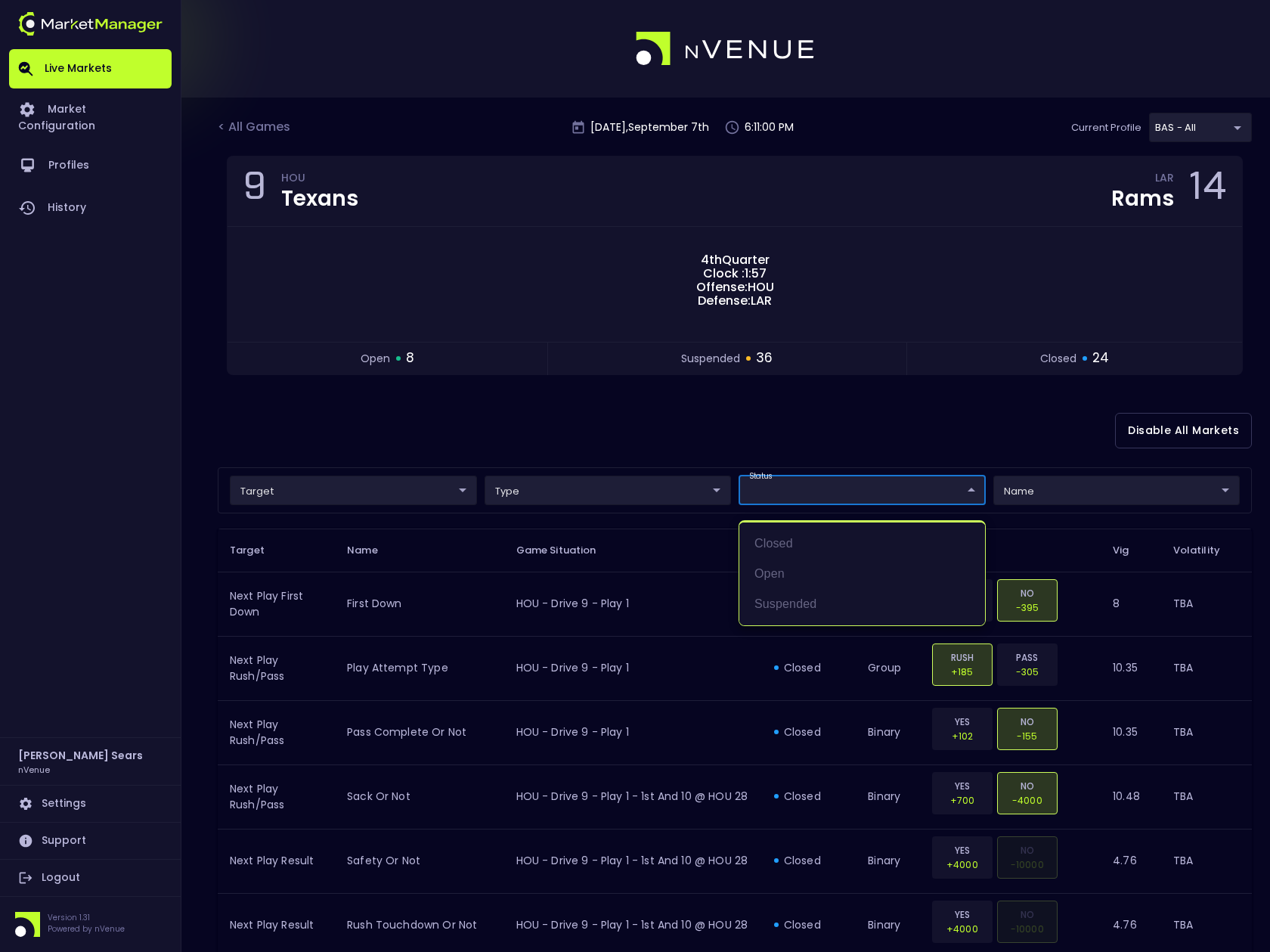
click at [794, 570] on li "open" at bounding box center [863, 574] width 246 height 30
type input "open"
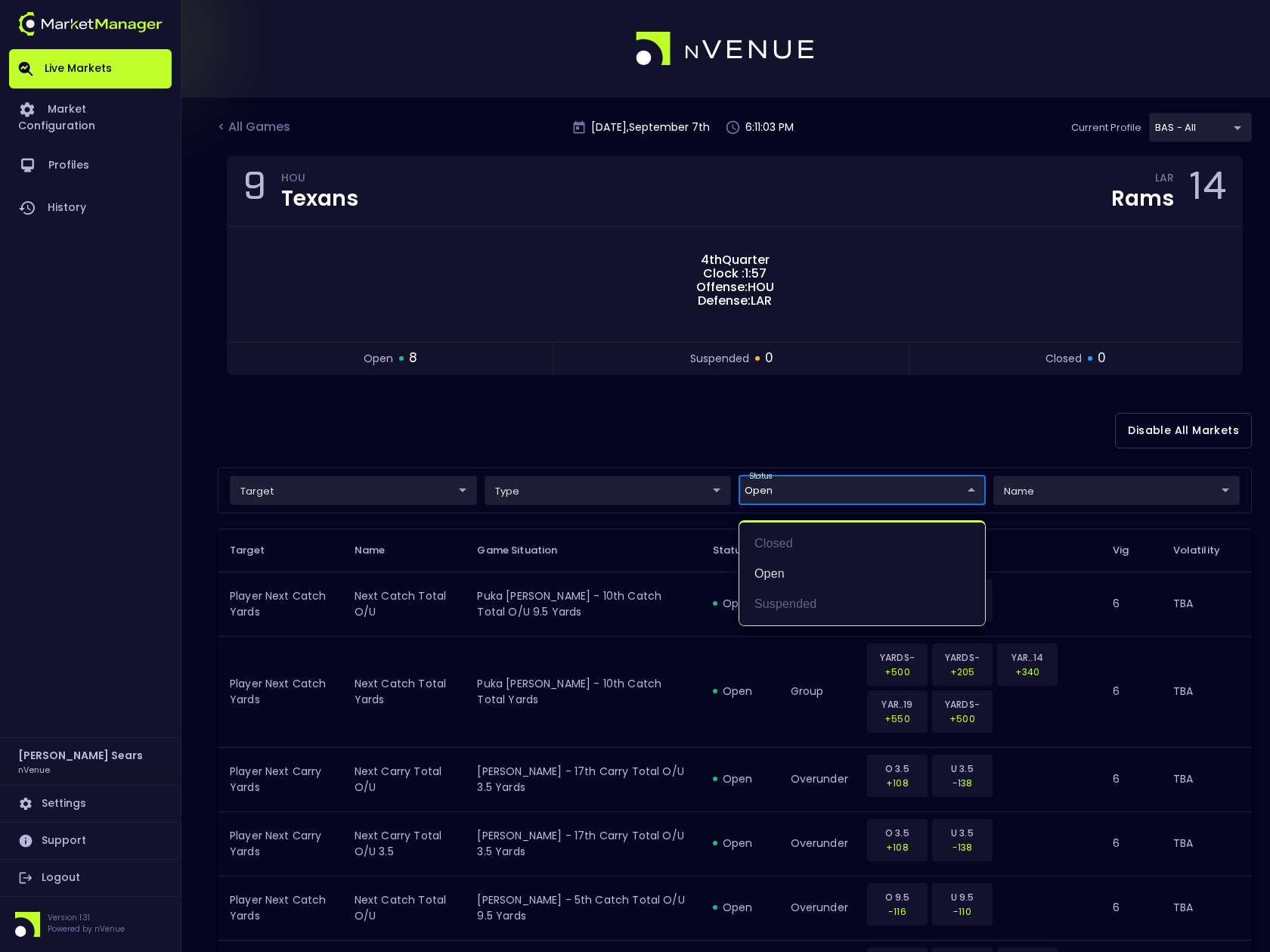
click at [663, 441] on div at bounding box center [635, 476] width 1270 height 952
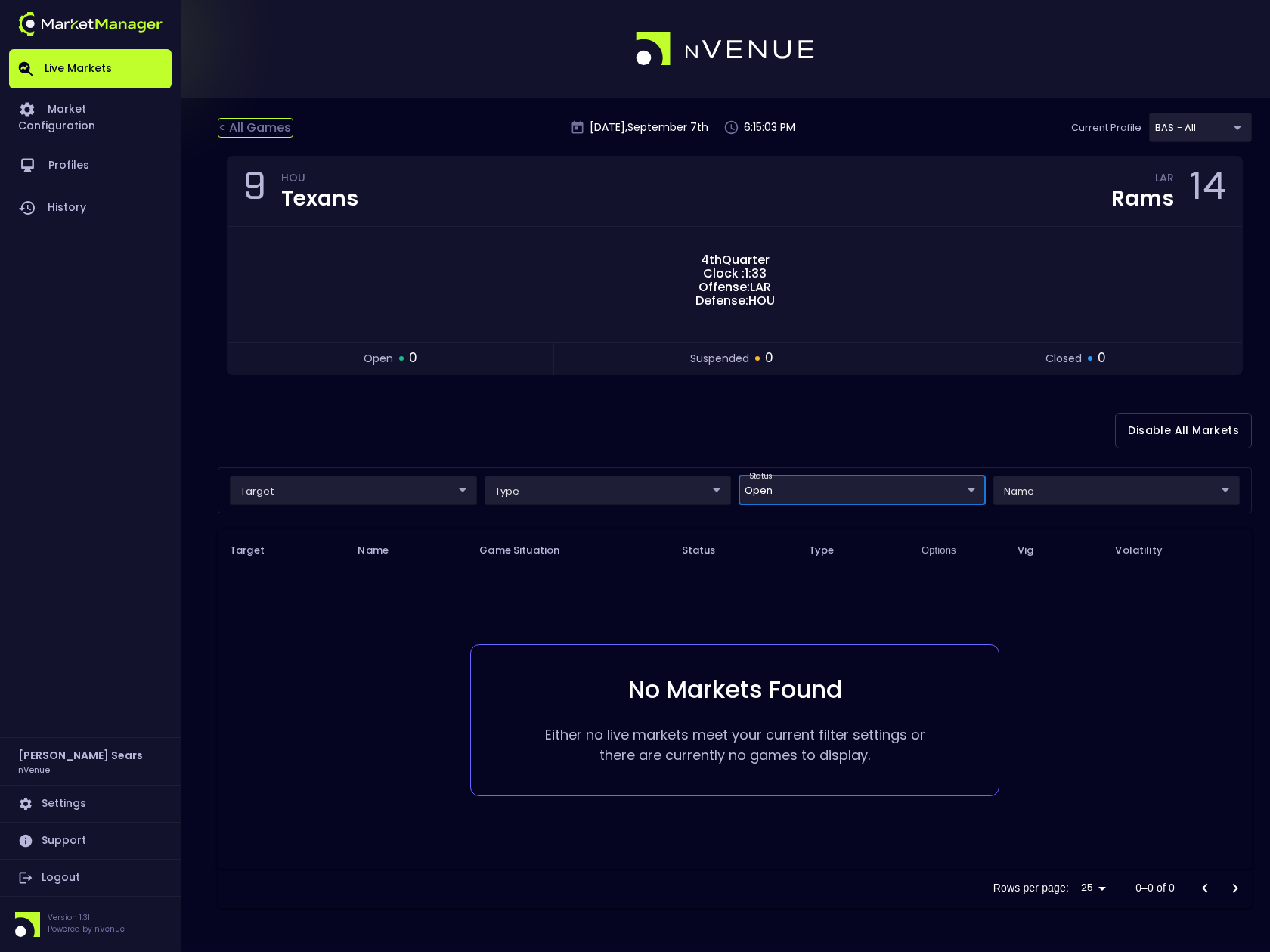
click at [249, 126] on div "< All Games" at bounding box center [255, 127] width 75 height 19
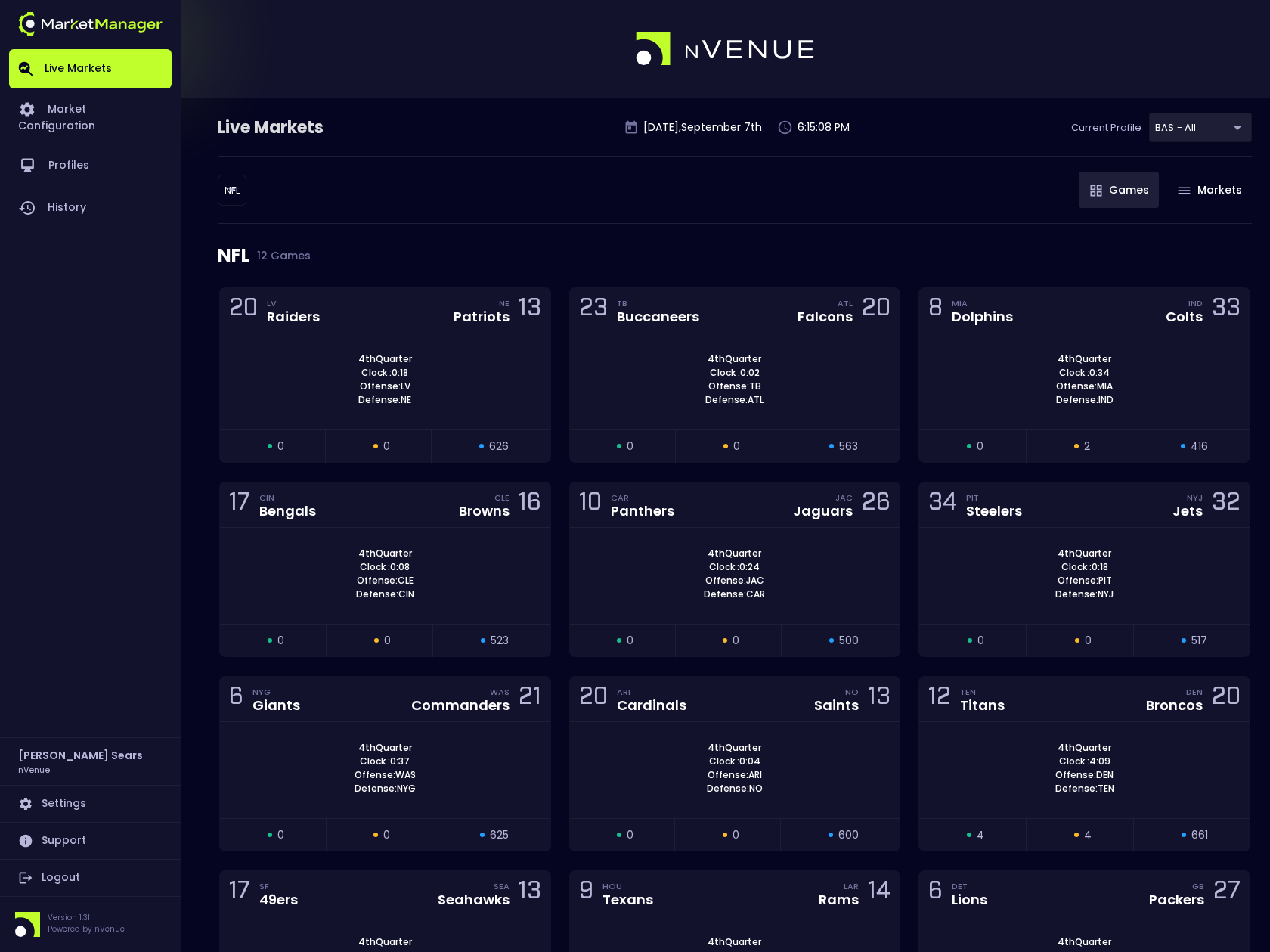
click at [240, 190] on body "Live Markets Market Configuration Profiles History [PERSON_NAME] nVenue Setting…" at bounding box center [635, 561] width 1270 height 1122
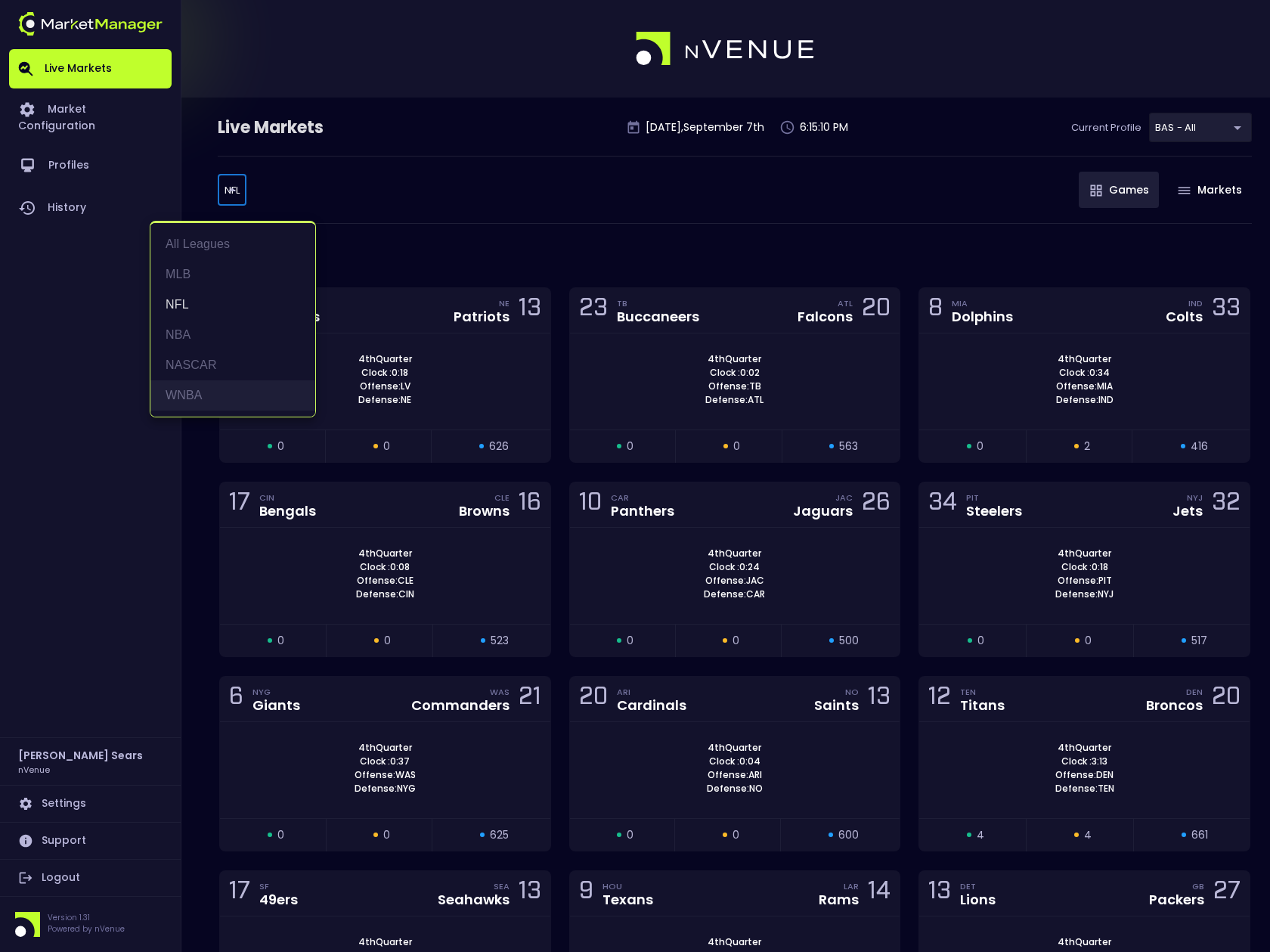
click at [209, 390] on li "WNBA" at bounding box center [233, 395] width 165 height 30
type input "WNBA"
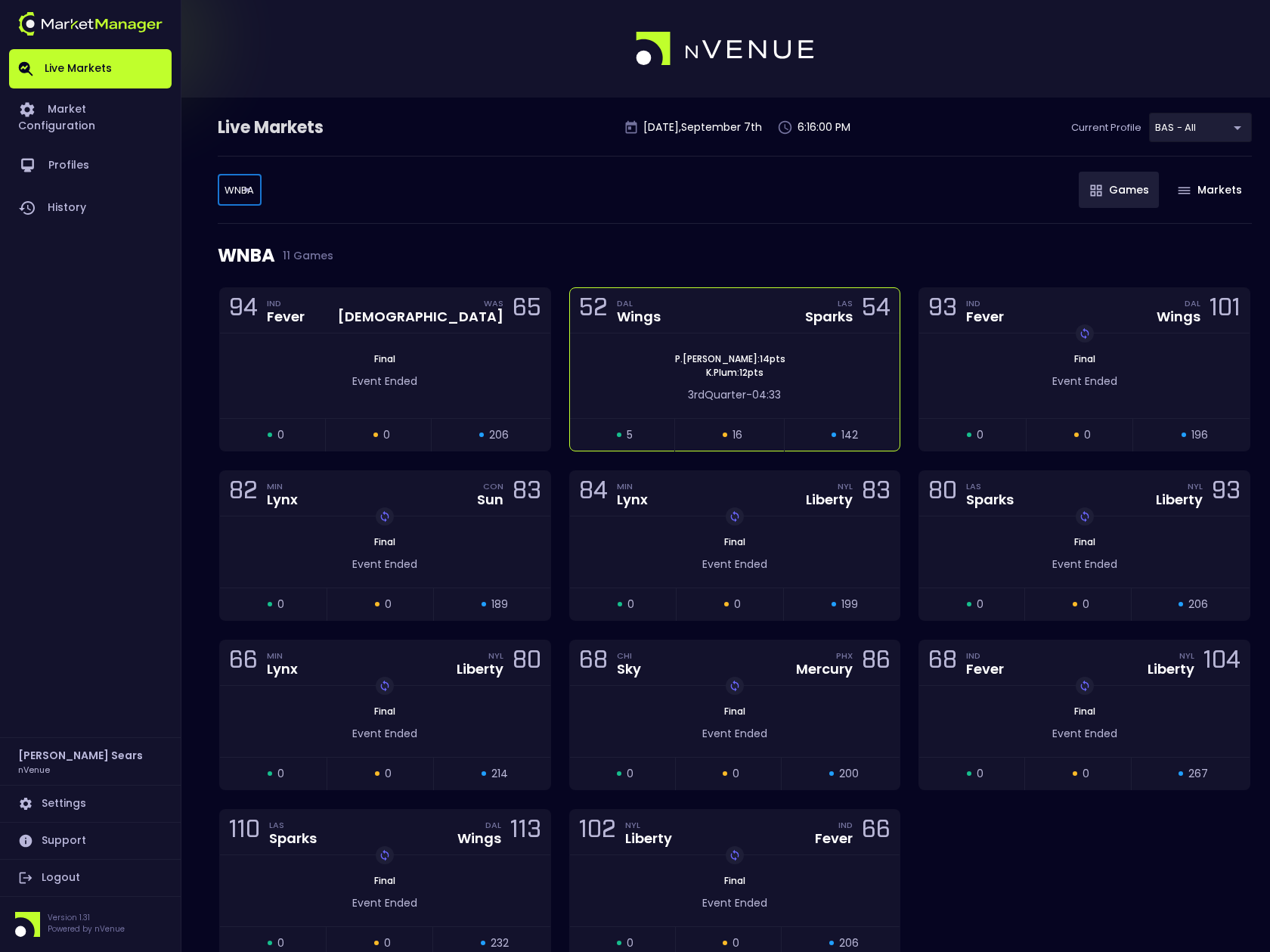
click at [618, 346] on div "[PERSON_NAME] : 14 pts K . Plum : 12 pts 3rd Quarter - 04:33" at bounding box center [735, 375] width 330 height 85
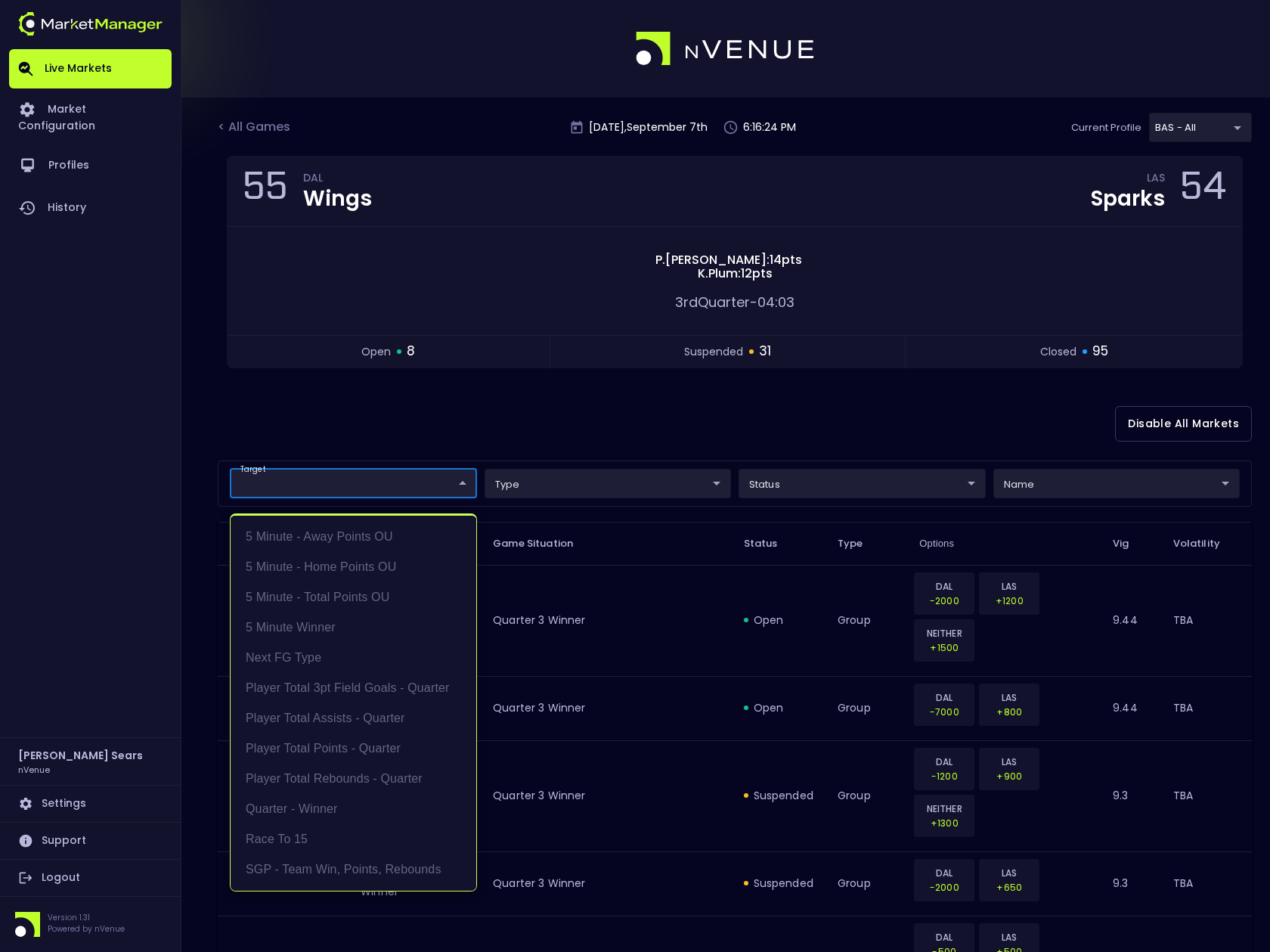
click at [354, 842] on li "Race to 15" at bounding box center [354, 839] width 246 height 30
type input "Race to 15"
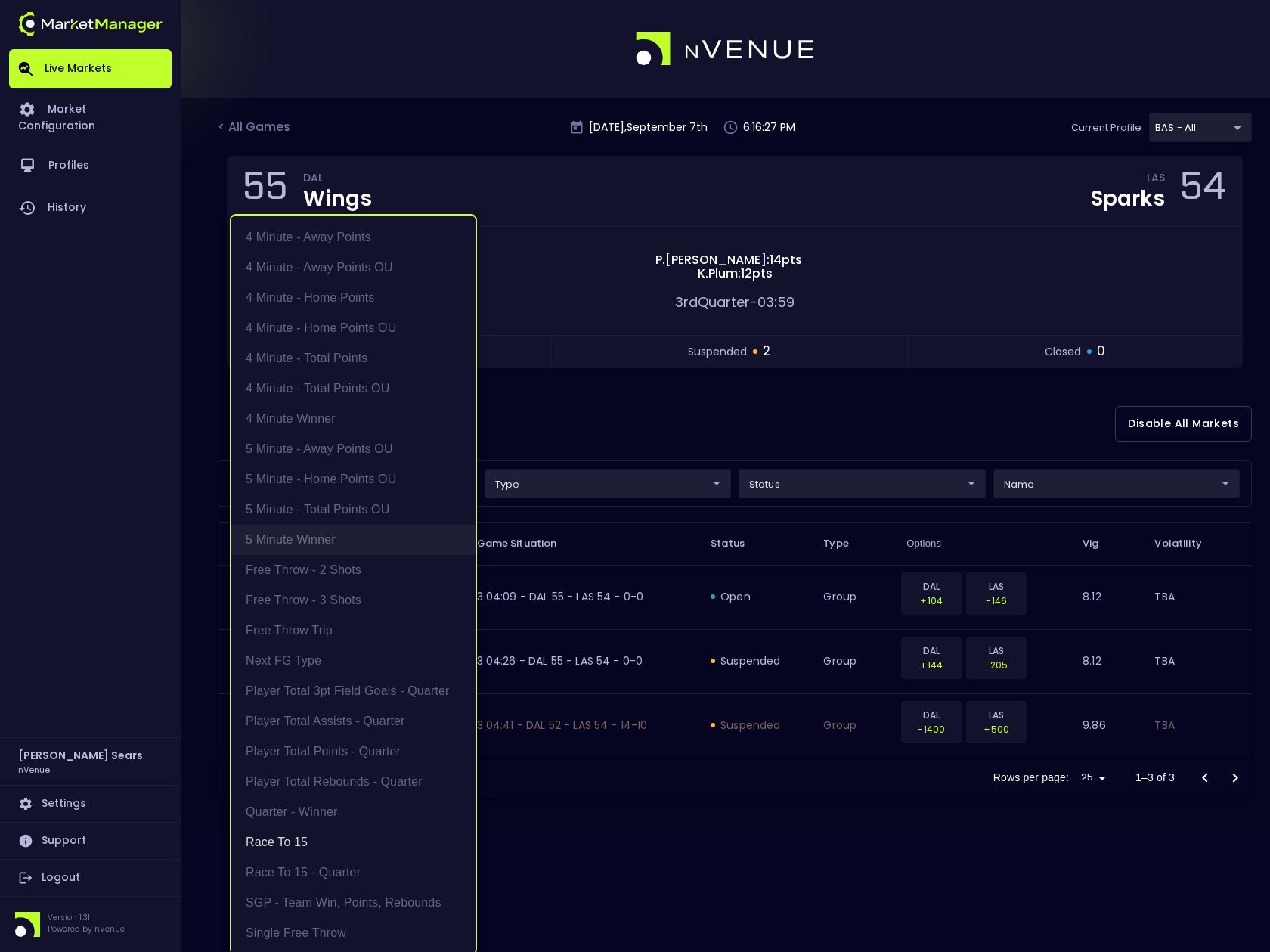
scroll to position [3, 0]
click at [581, 431] on div at bounding box center [635, 476] width 1270 height 952
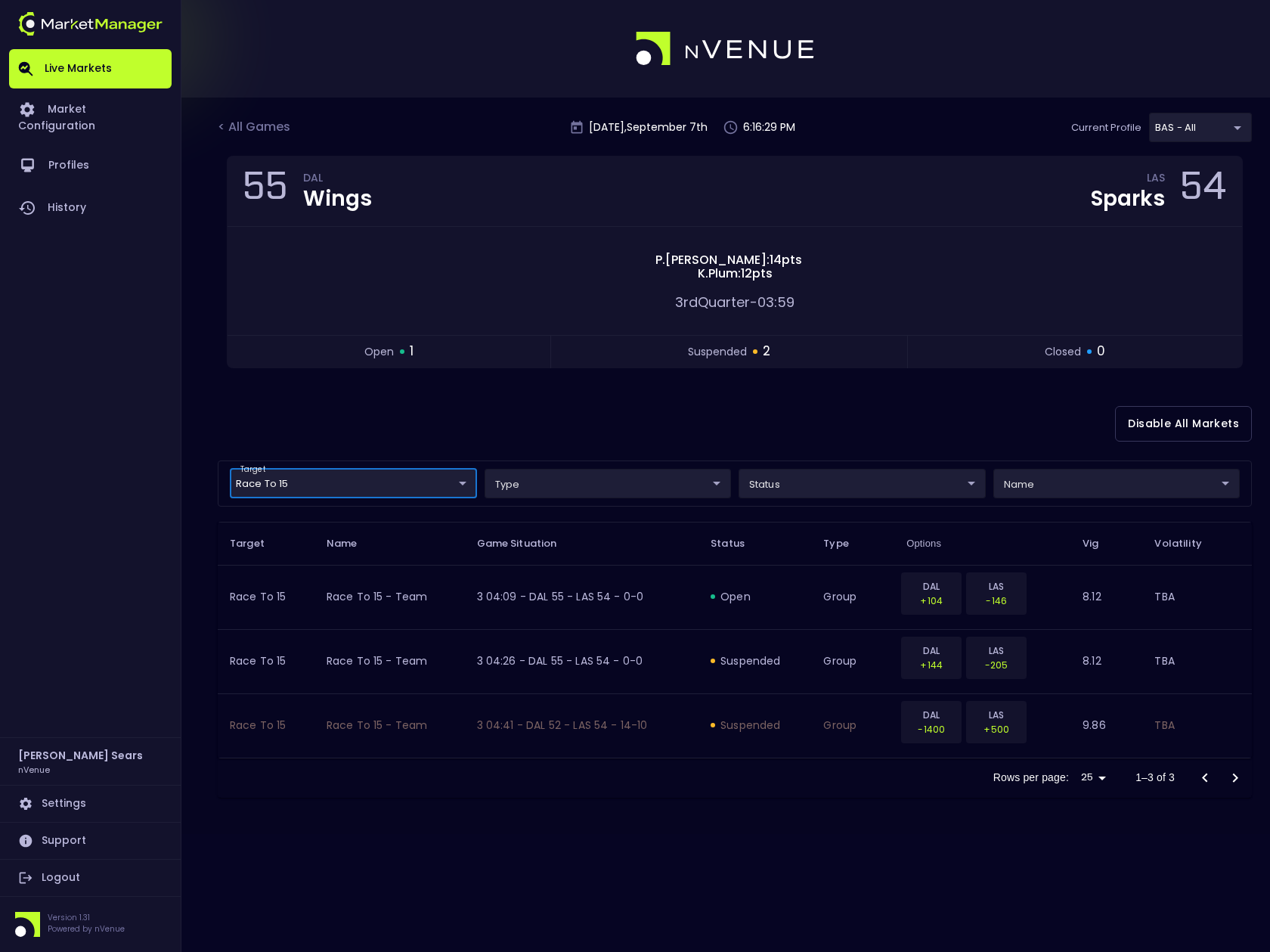
scroll to position [0, 0]
click at [452, 484] on body "Live Markets Market Configuration Profiles History [PERSON_NAME] nVenue Setting…" at bounding box center [635, 476] width 1270 height 952
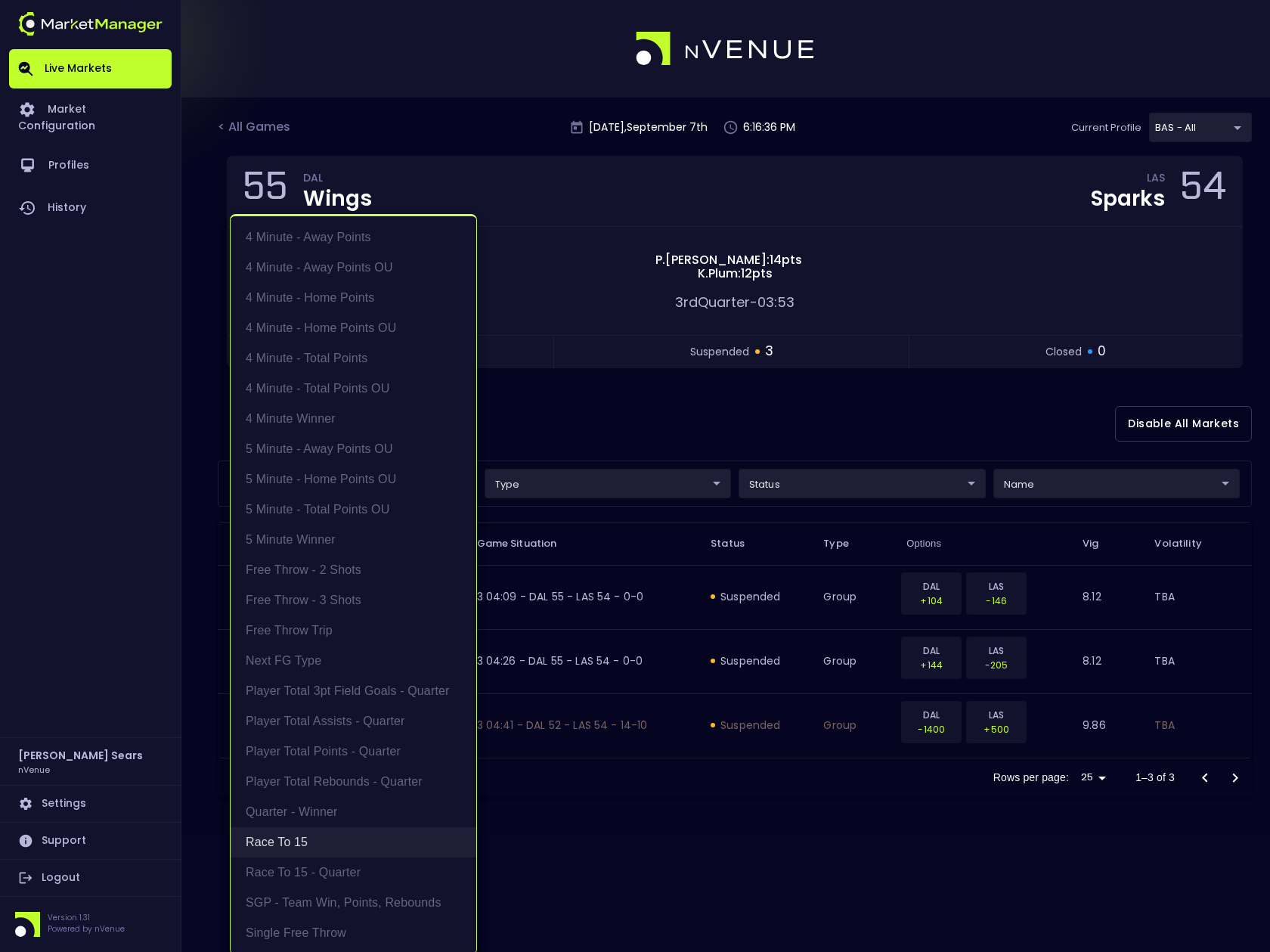
click at [326, 842] on li "Race to 15" at bounding box center [354, 842] width 246 height 30
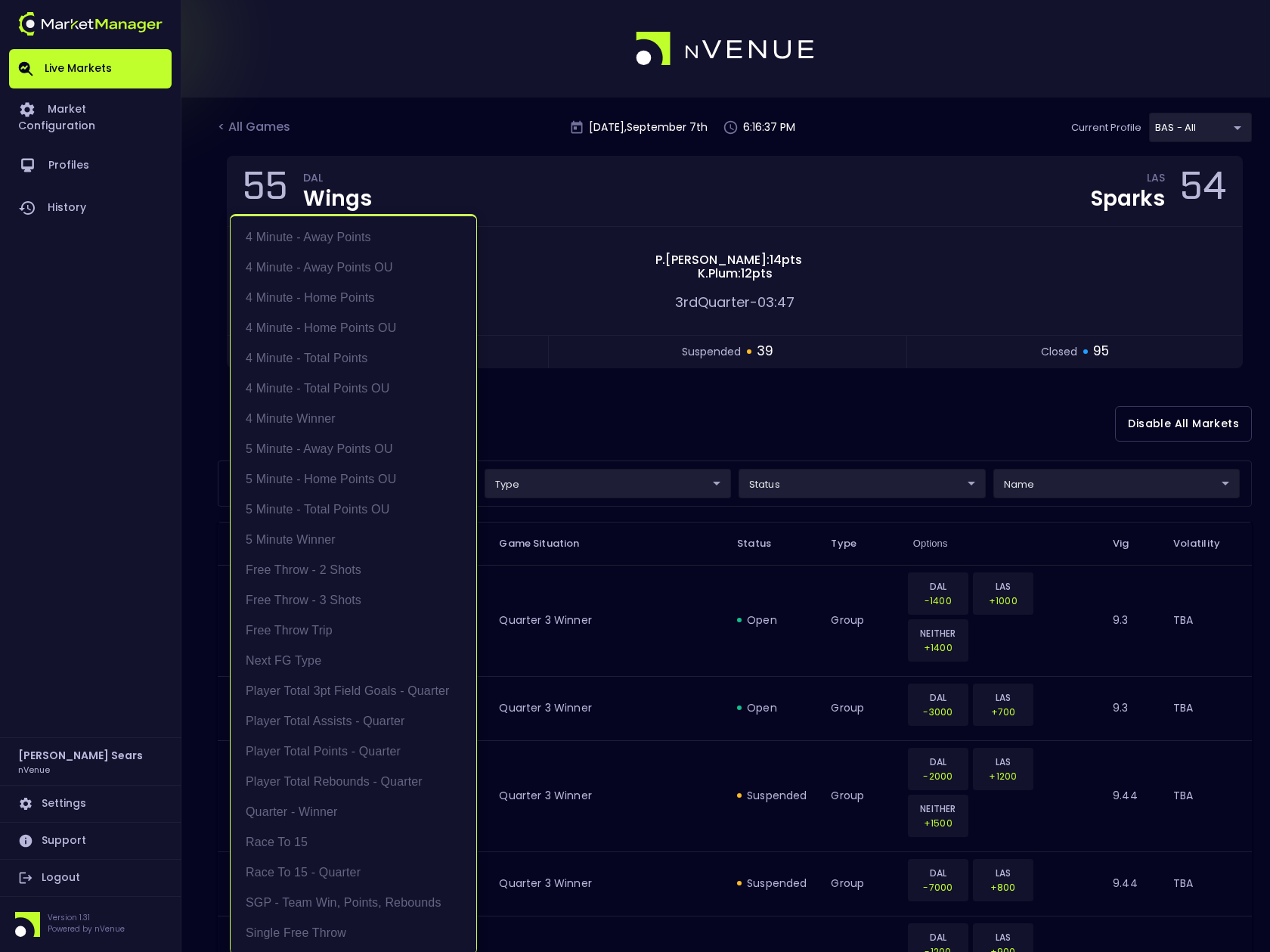
click at [526, 399] on div at bounding box center [635, 476] width 1270 height 952
